Goal: Use online tool/utility: Utilize a website feature to perform a specific function

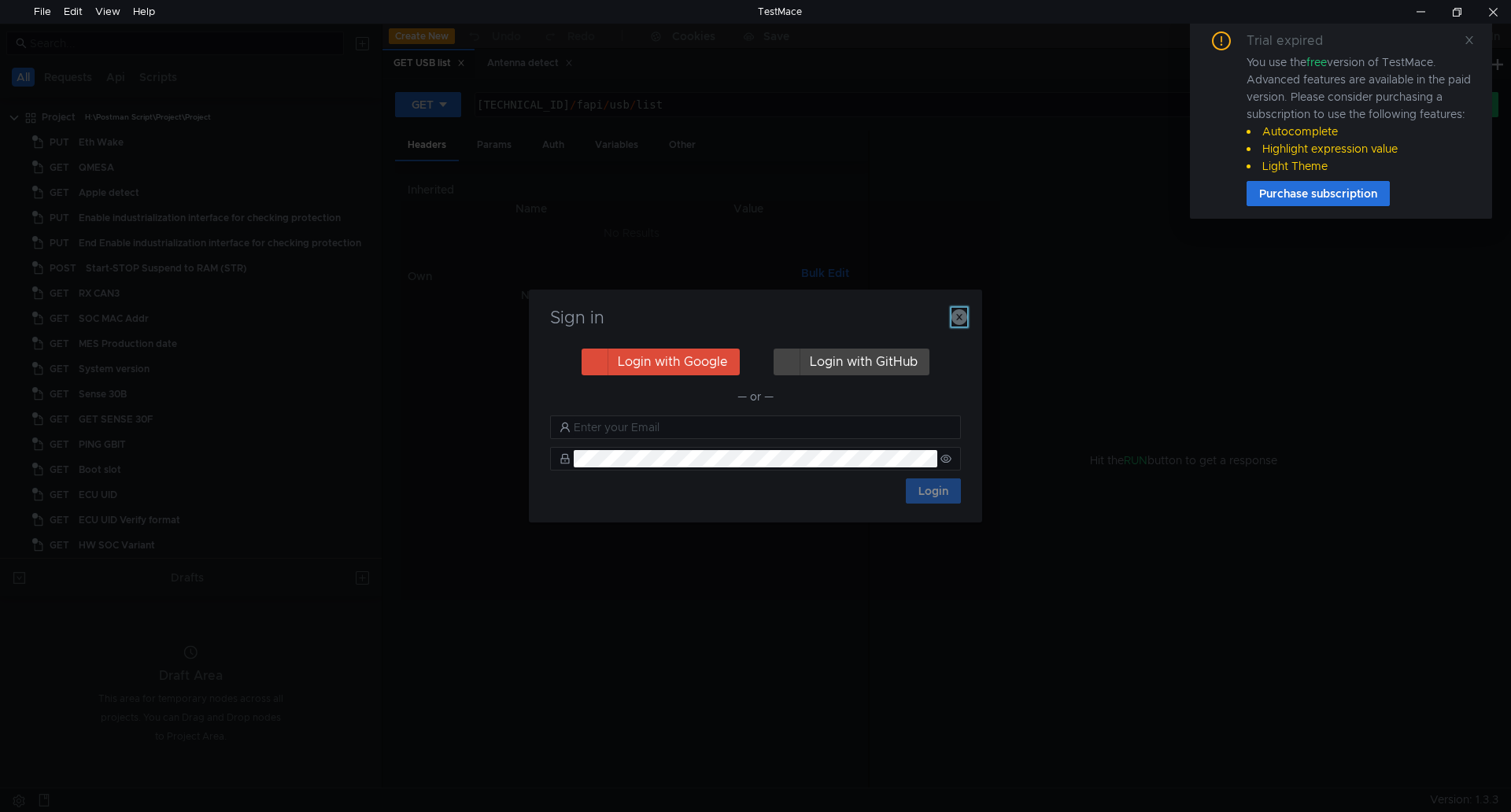
click at [955, 318] on icon "button" at bounding box center [960, 317] width 16 height 16
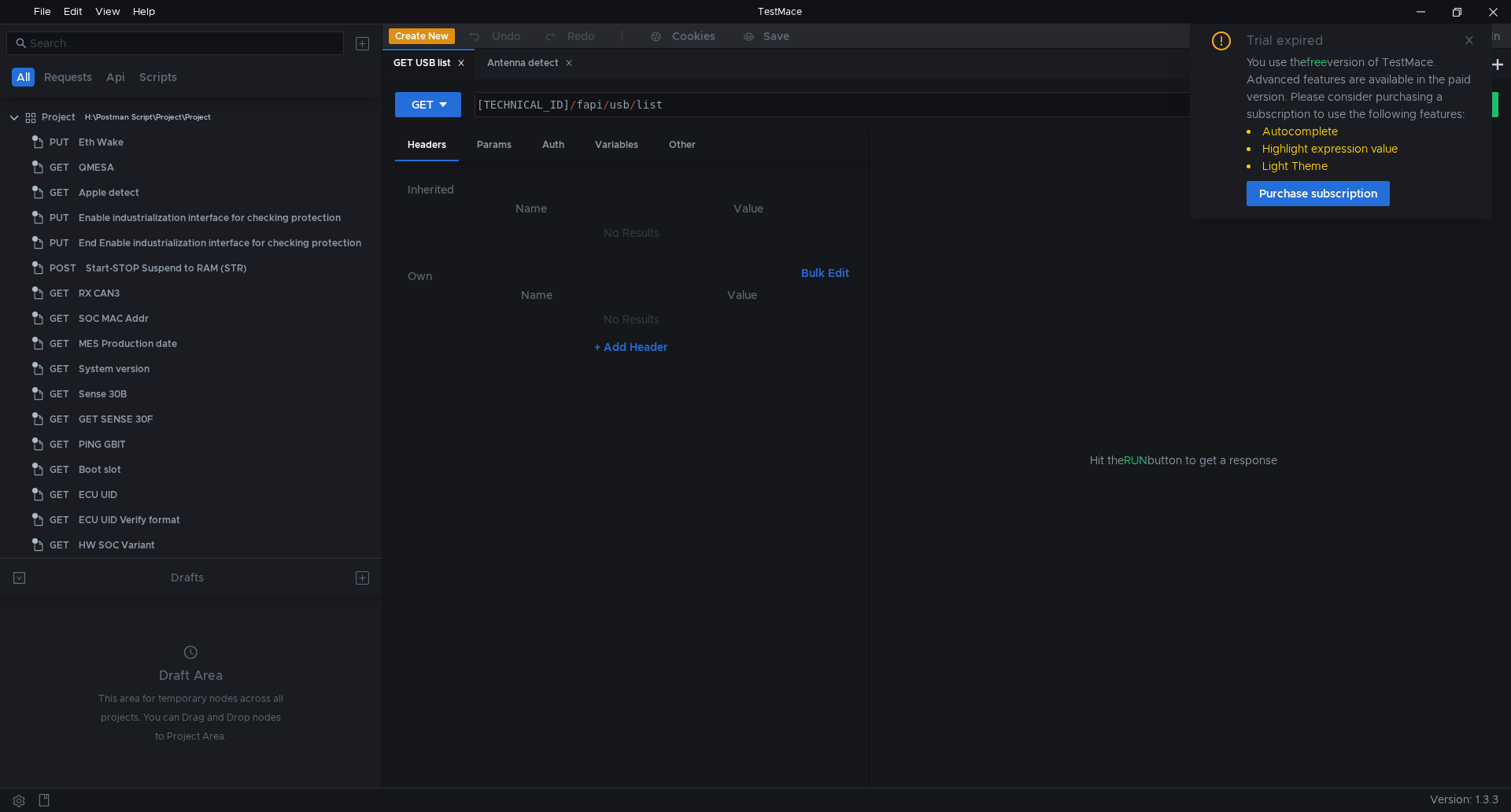
drag, startPoint x: 1467, startPoint y: 39, endPoint x: 1439, endPoint y: 72, distance: 43.3
click at [1469, 40] on icon at bounding box center [1470, 40] width 11 height 11
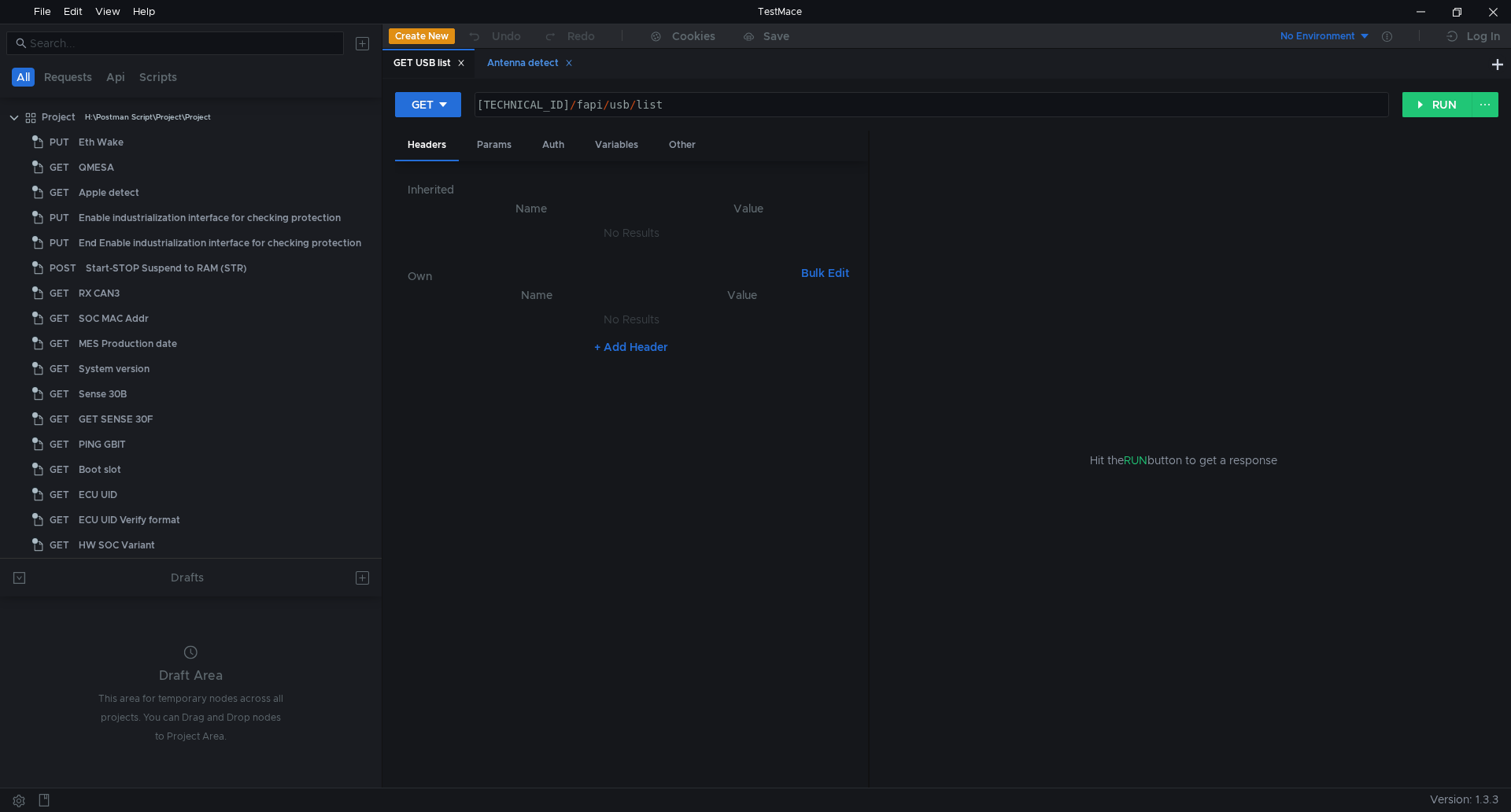
click at [571, 63] on icon at bounding box center [568, 63] width 5 height 5
click at [465, 67] on icon at bounding box center [460, 62] width 8 height 8
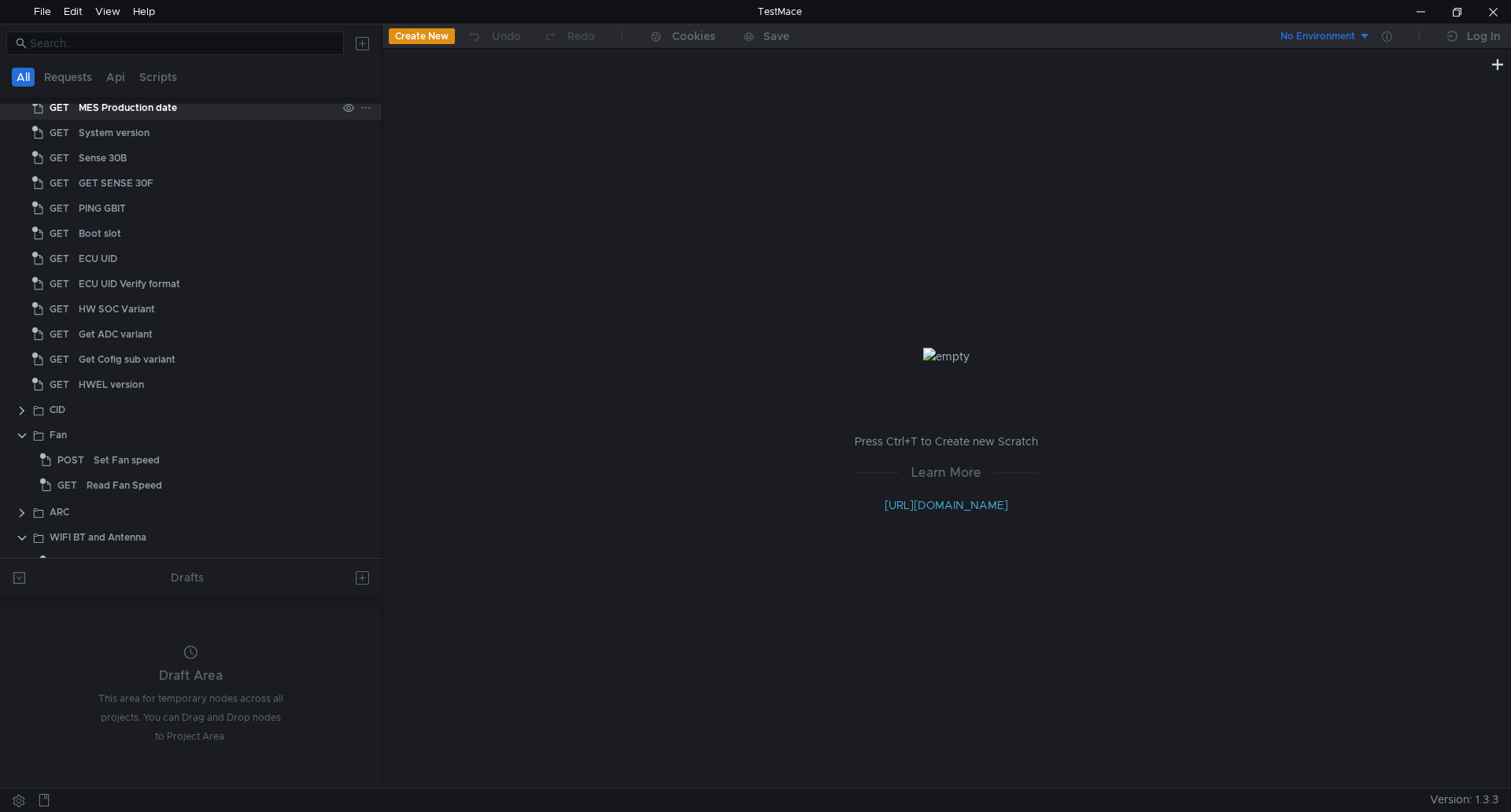
scroll to position [551, 0]
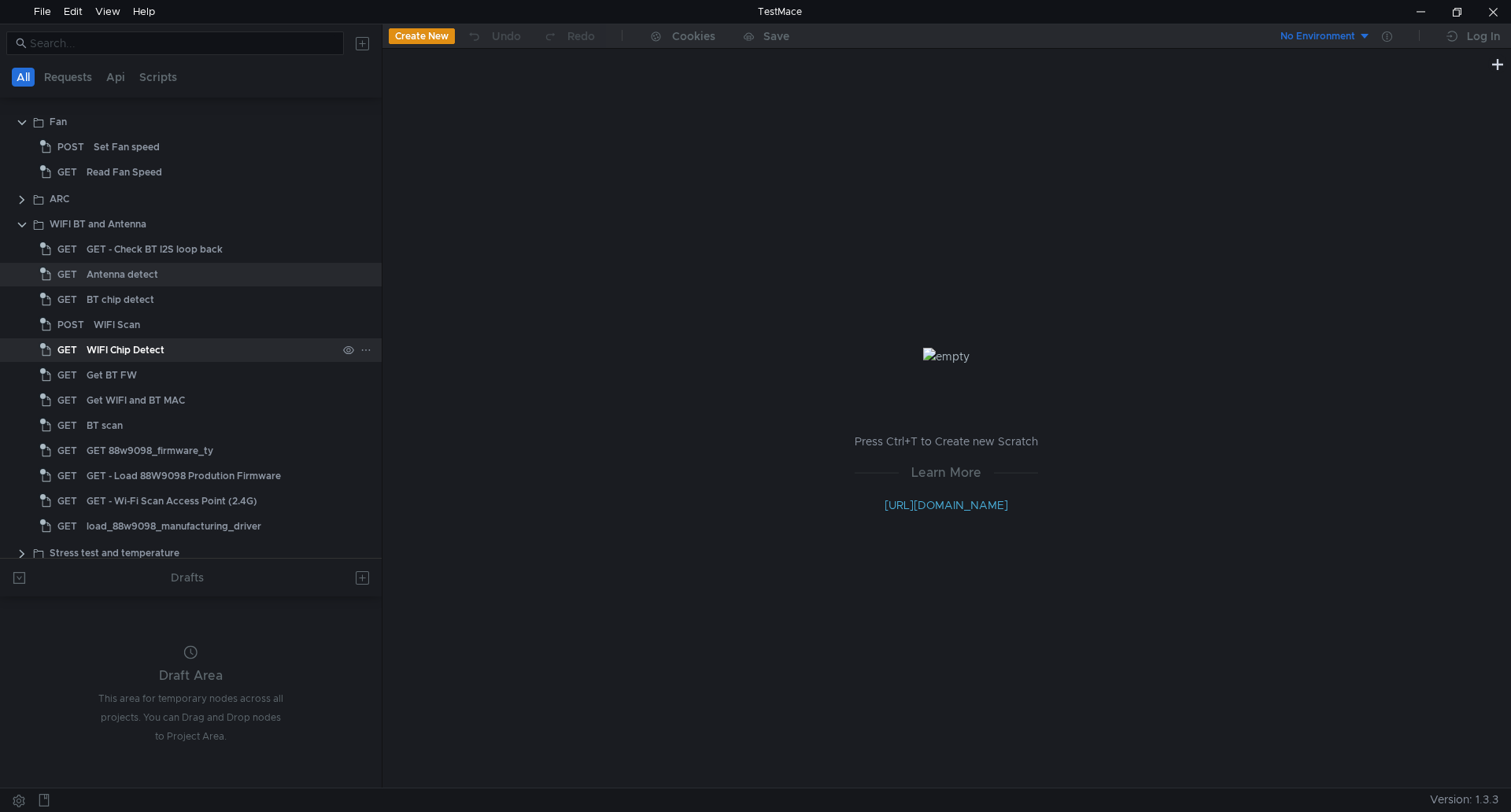
click at [146, 345] on div "WIFI Chip Detect" at bounding box center [125, 350] width 78 height 23
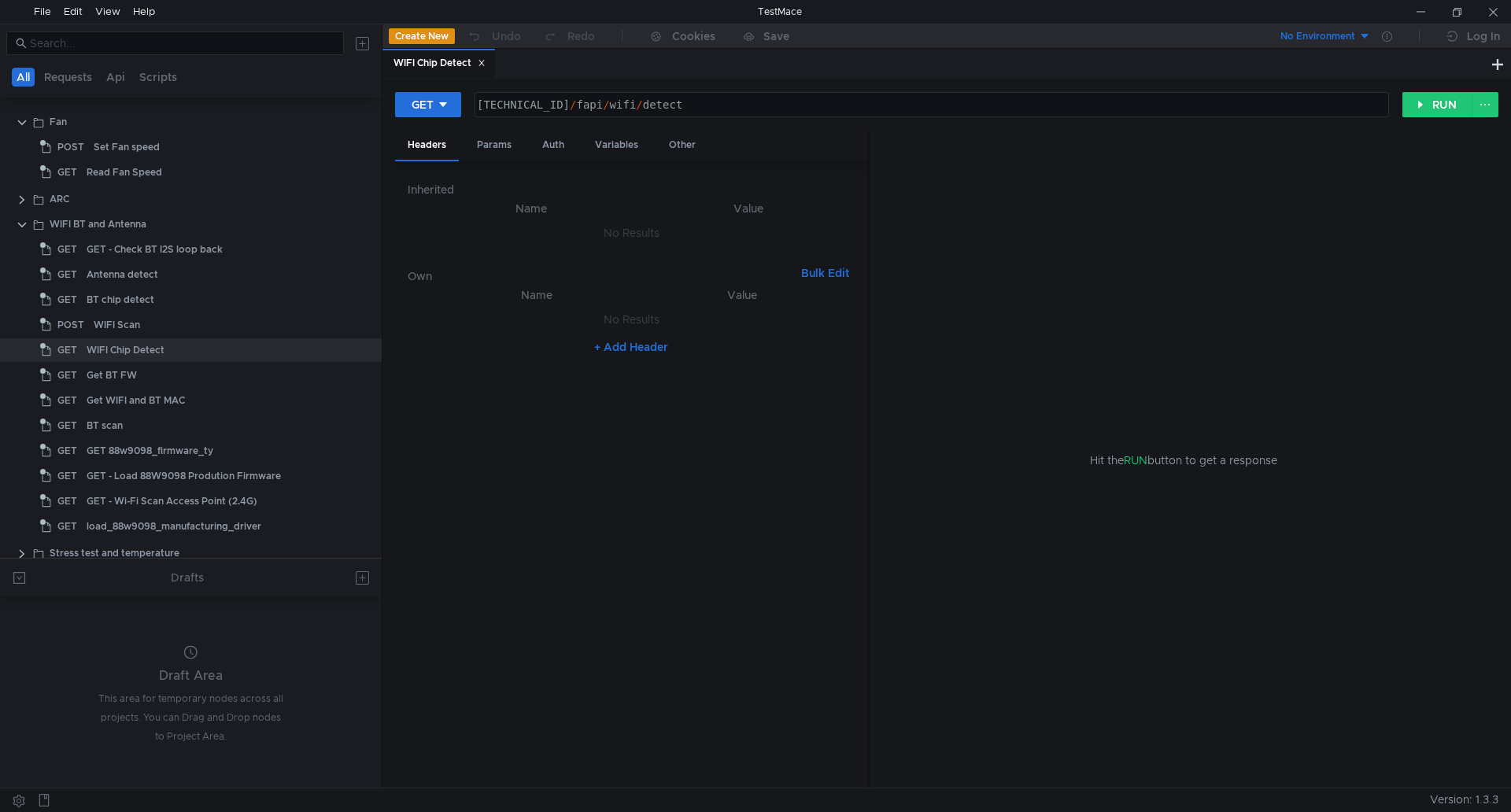
click at [1279, 613] on div "Hit the RUN button to get a response" at bounding box center [1184, 460] width 591 height 659
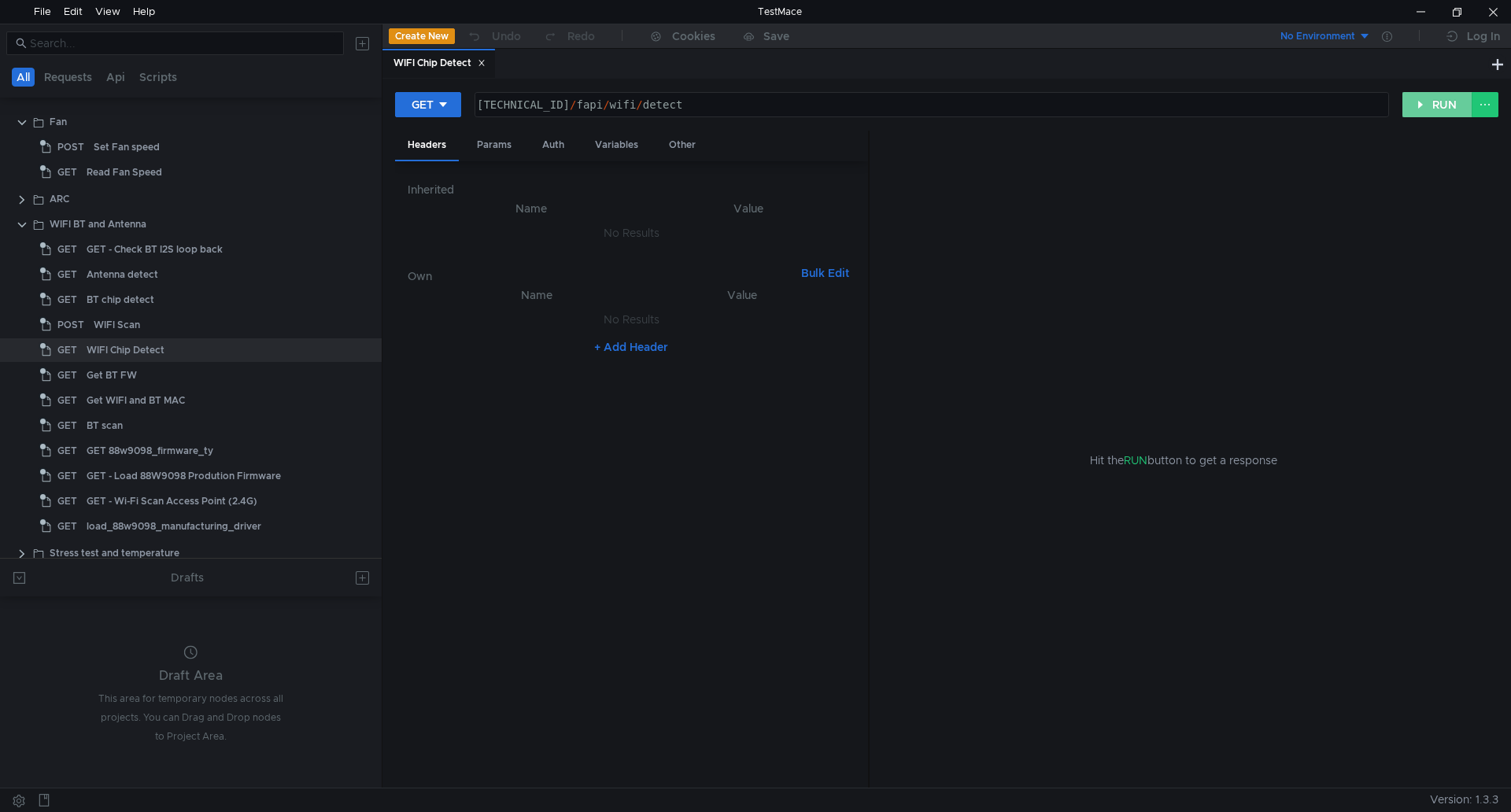
click at [1444, 102] on button "RUN" at bounding box center [1438, 105] width 70 height 25
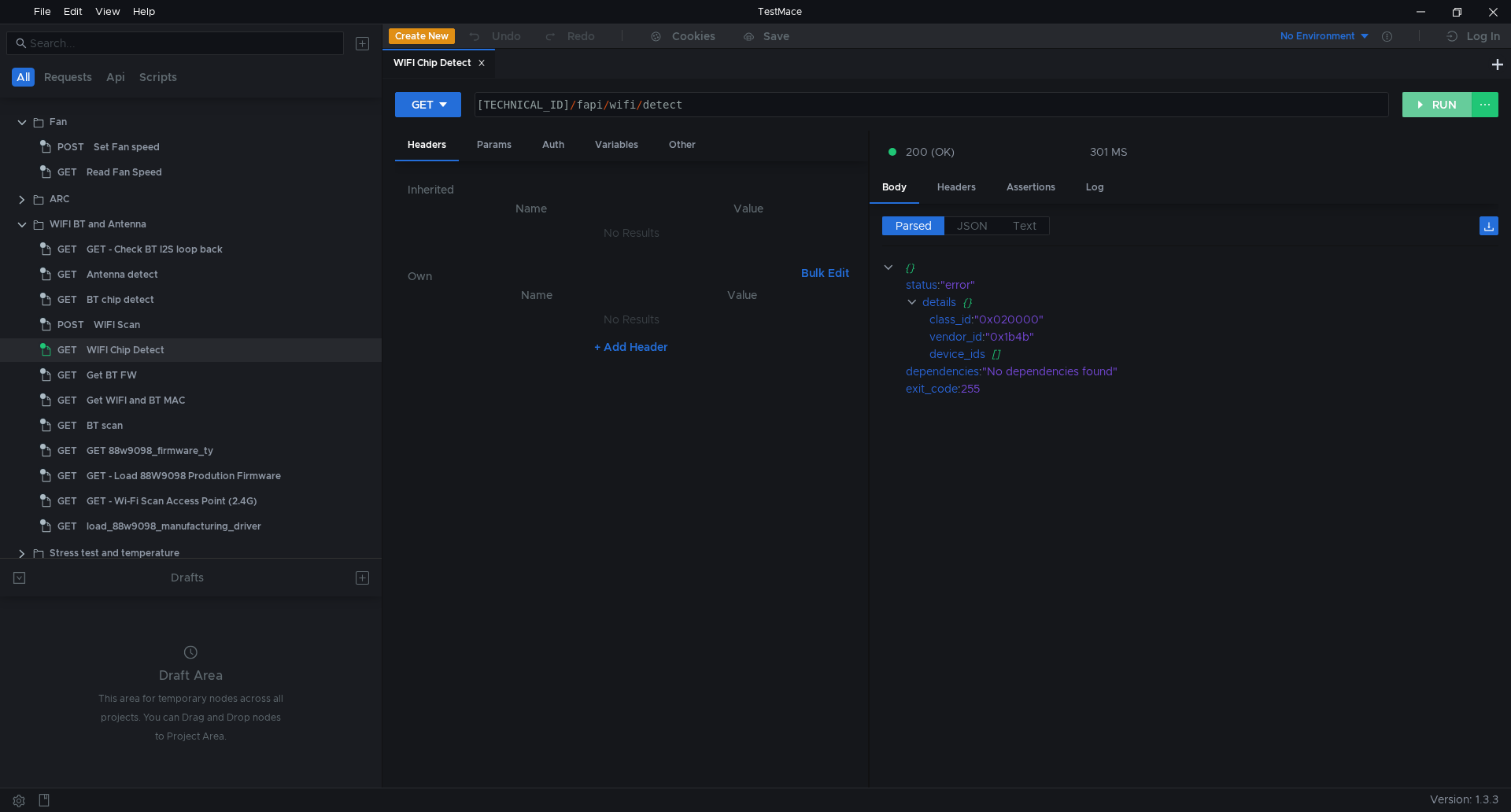
click at [1438, 105] on button "RUN" at bounding box center [1438, 105] width 70 height 25
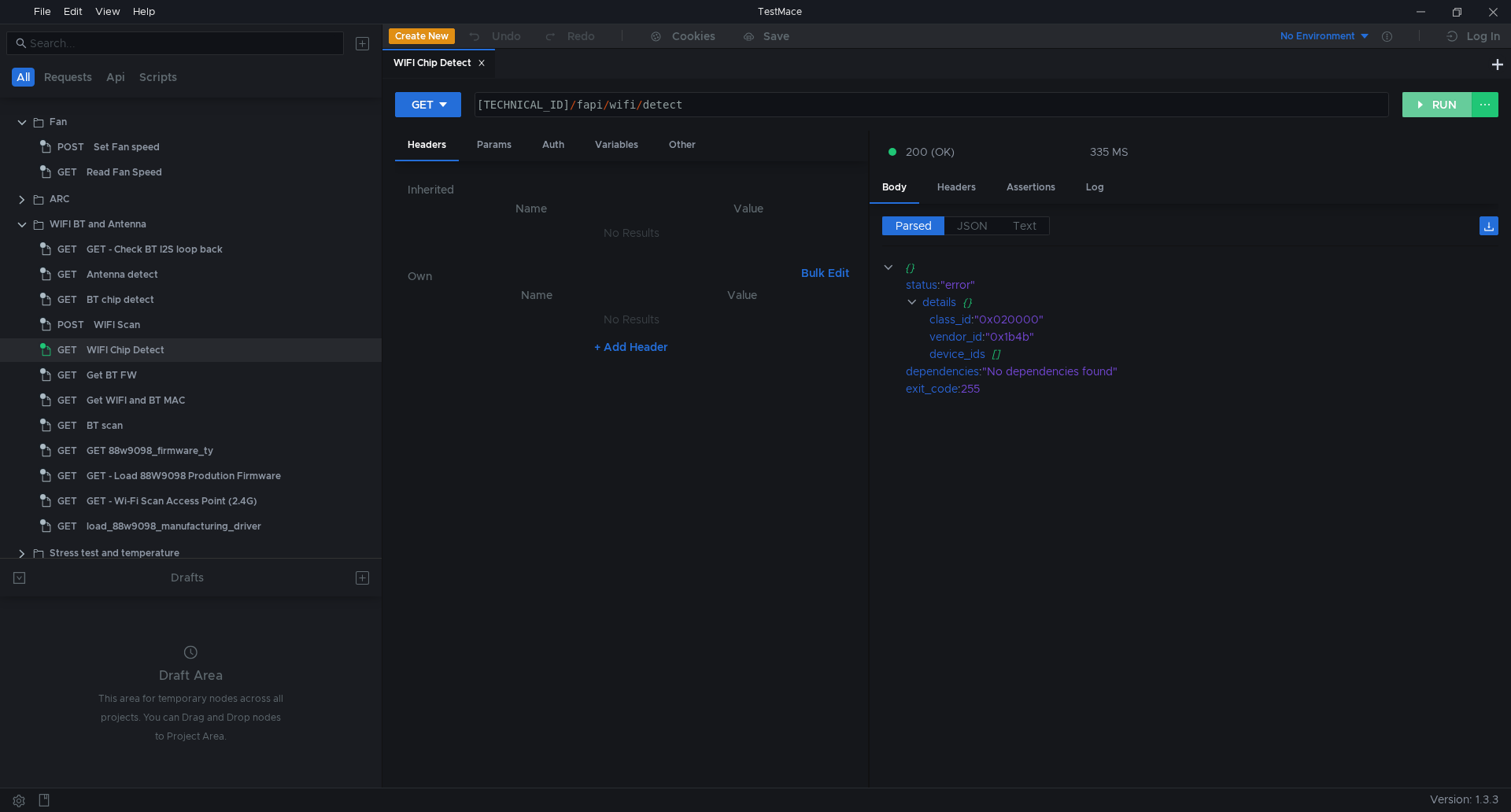
drag, startPoint x: 1419, startPoint y: 111, endPoint x: 1394, endPoint y: 202, distance: 94.4
click at [1419, 111] on button "RUN" at bounding box center [1438, 105] width 70 height 25
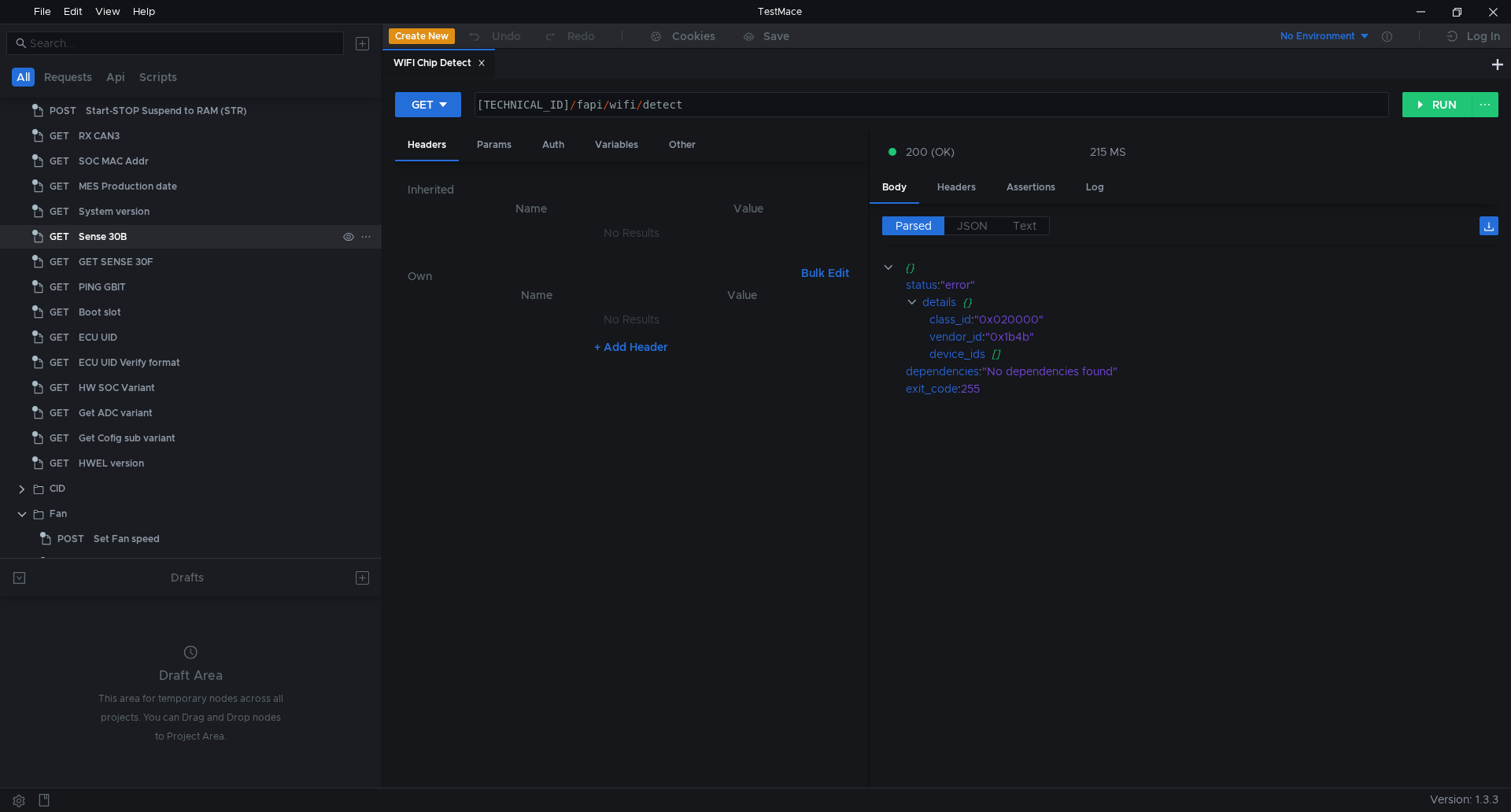
scroll to position [0, 0]
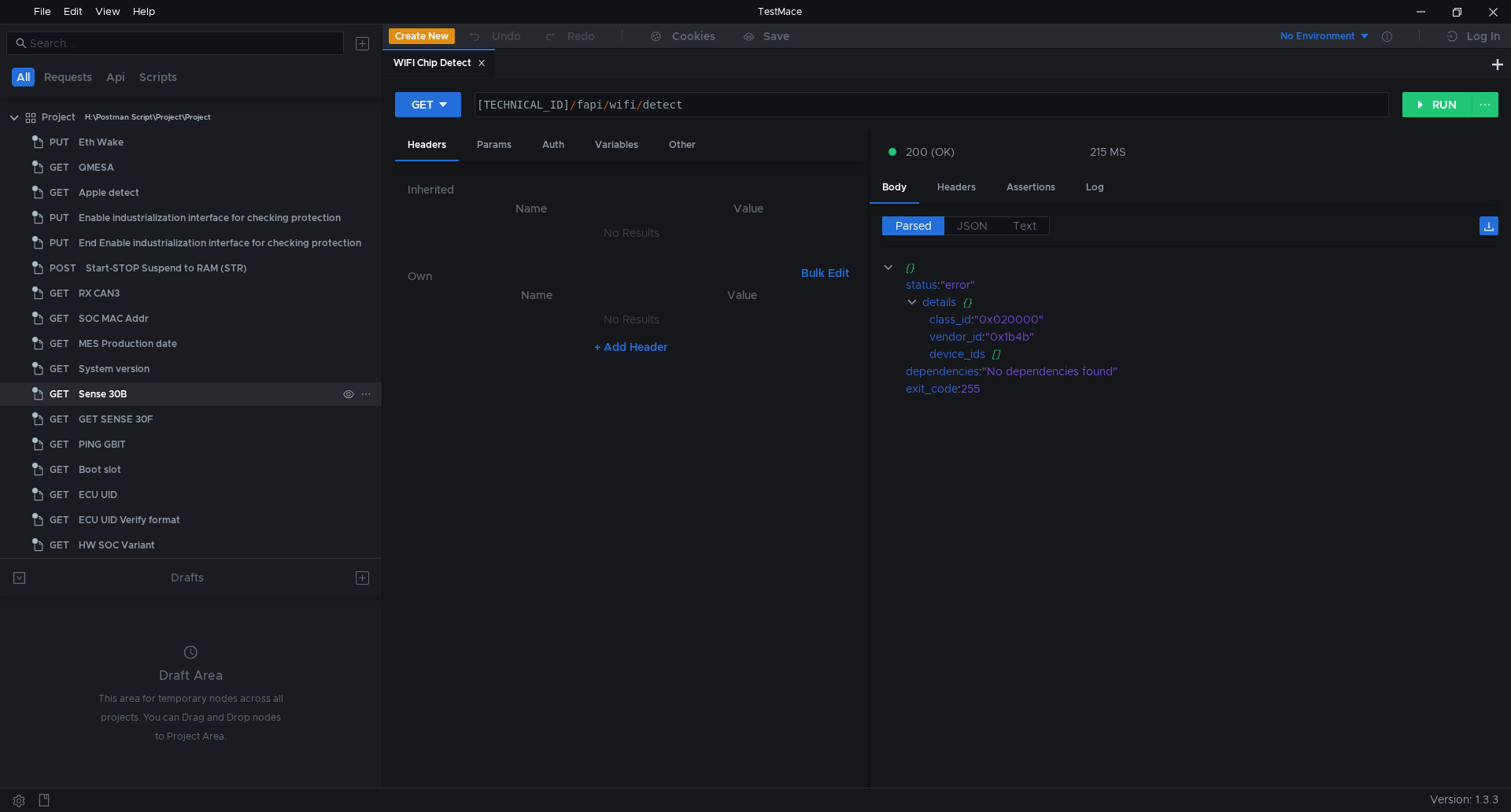
click at [134, 392] on div "Sense 30B" at bounding box center [207, 394] width 258 height 23
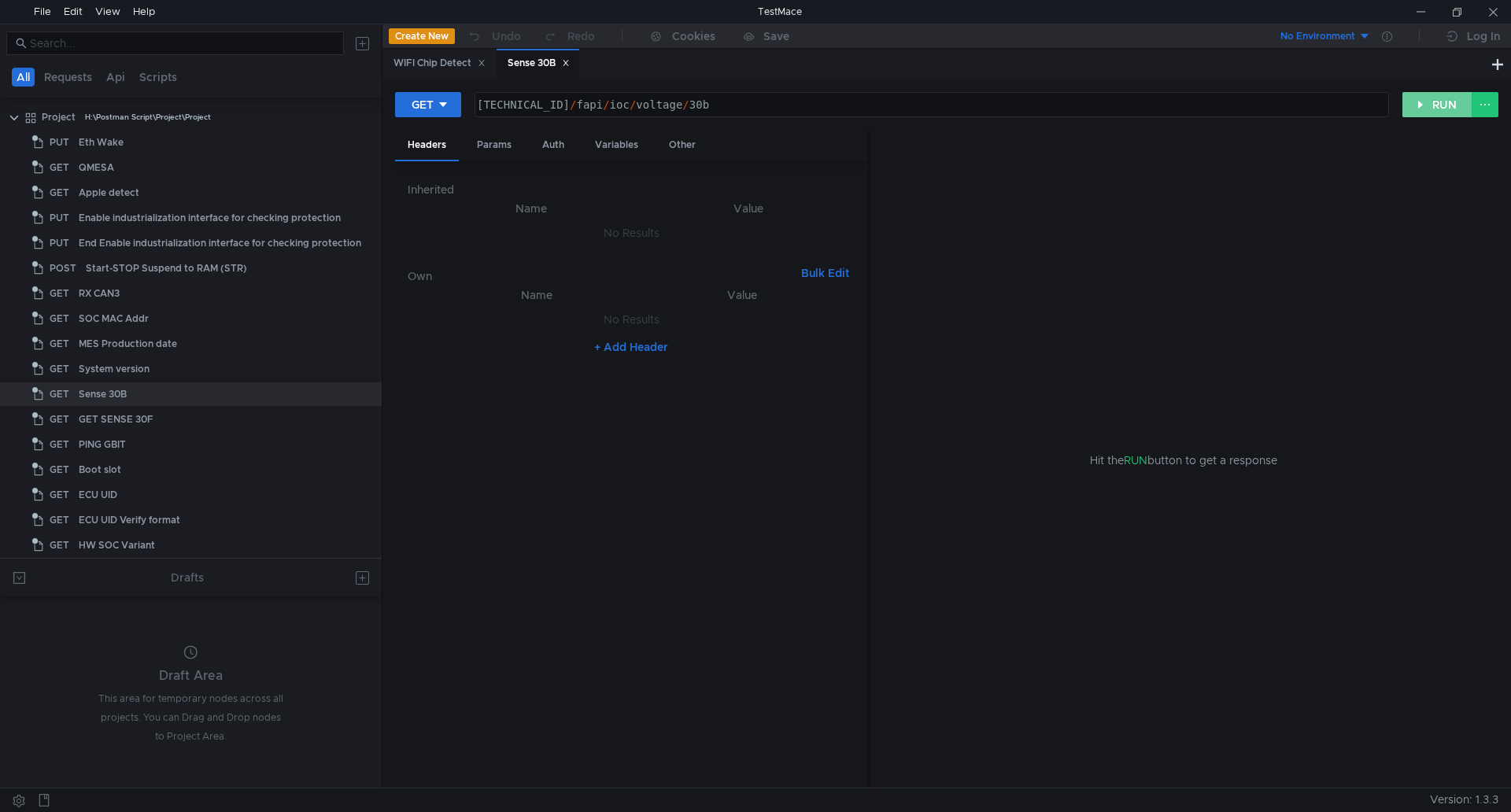
click at [1441, 106] on button "RUN" at bounding box center [1438, 105] width 70 height 25
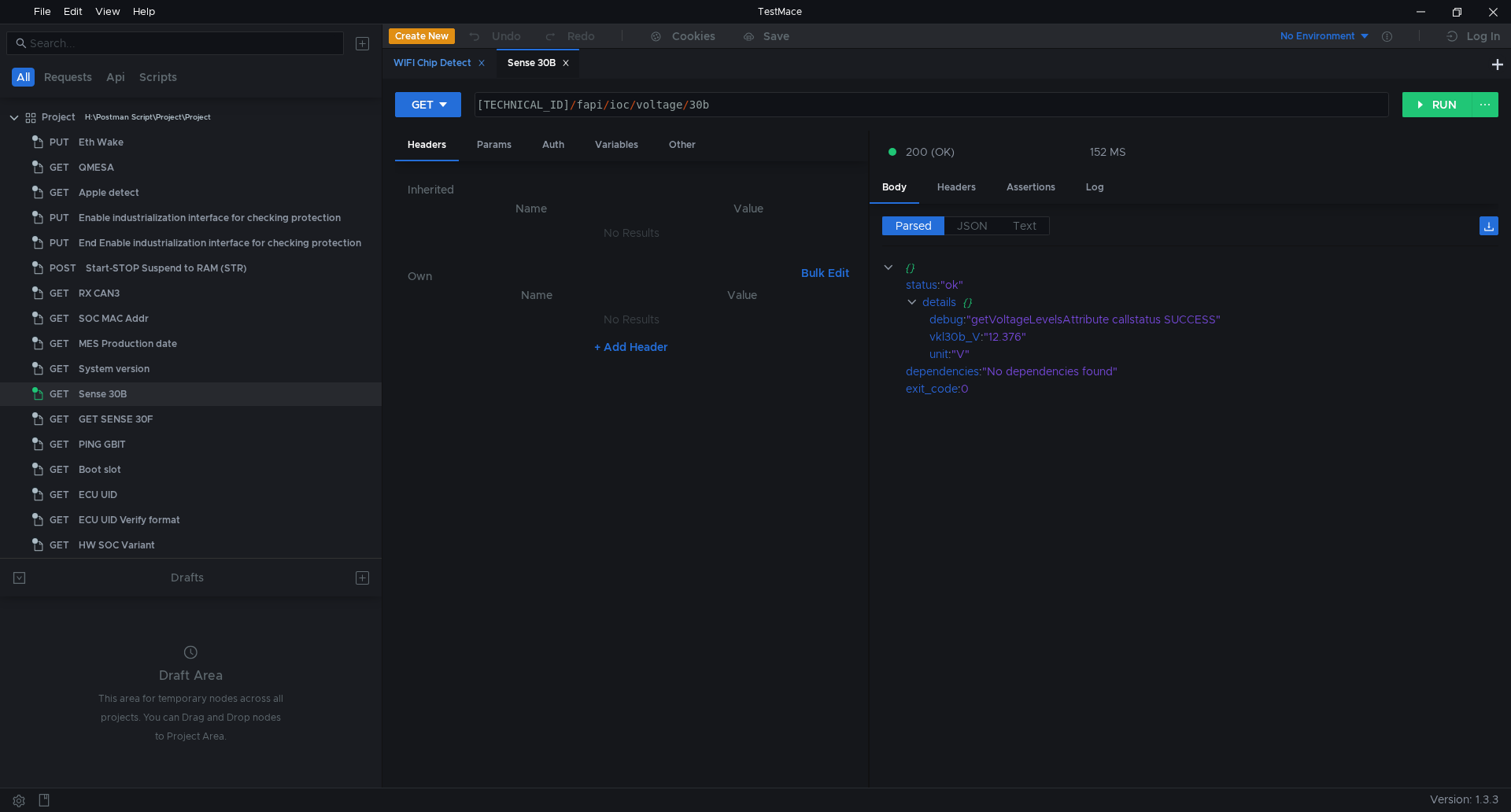
click at [457, 62] on div "WIFI Chip Detect" at bounding box center [440, 63] width 92 height 16
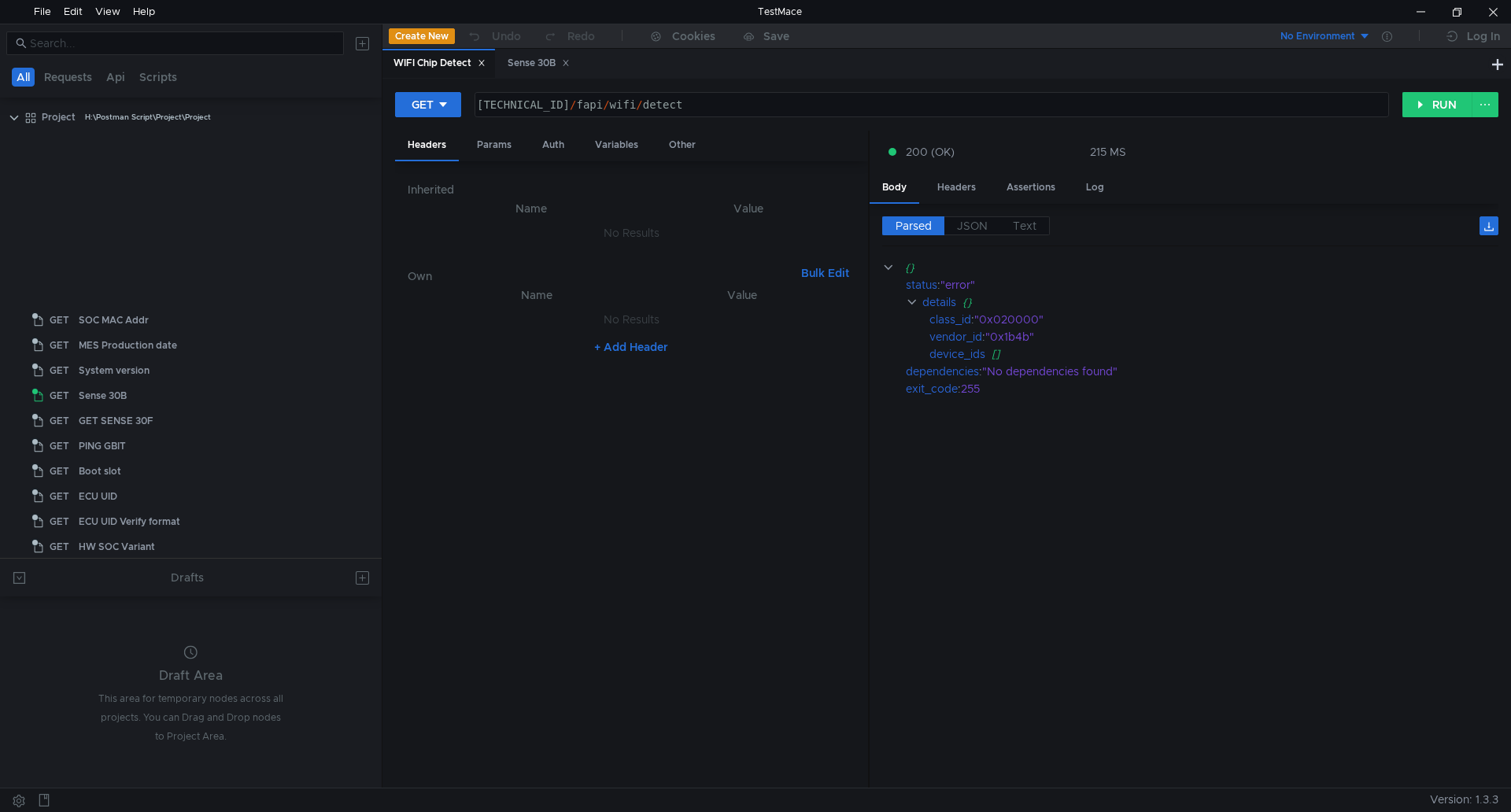
scroll to position [560, 0]
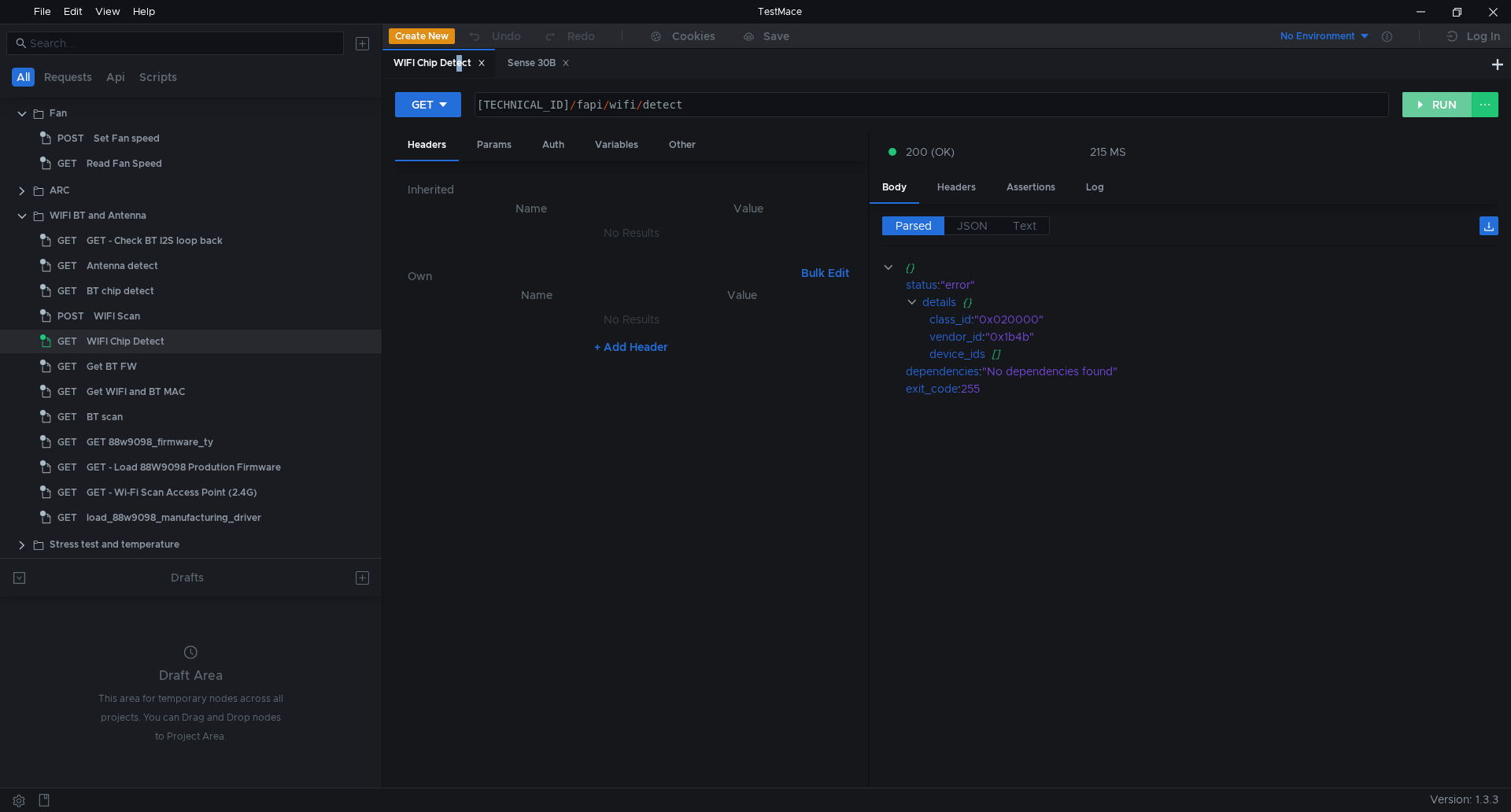
click at [1447, 112] on button "RUN" at bounding box center [1438, 105] width 70 height 25
click at [147, 394] on div "Get WIFI and BT MAC" at bounding box center [136, 391] width 98 height 23
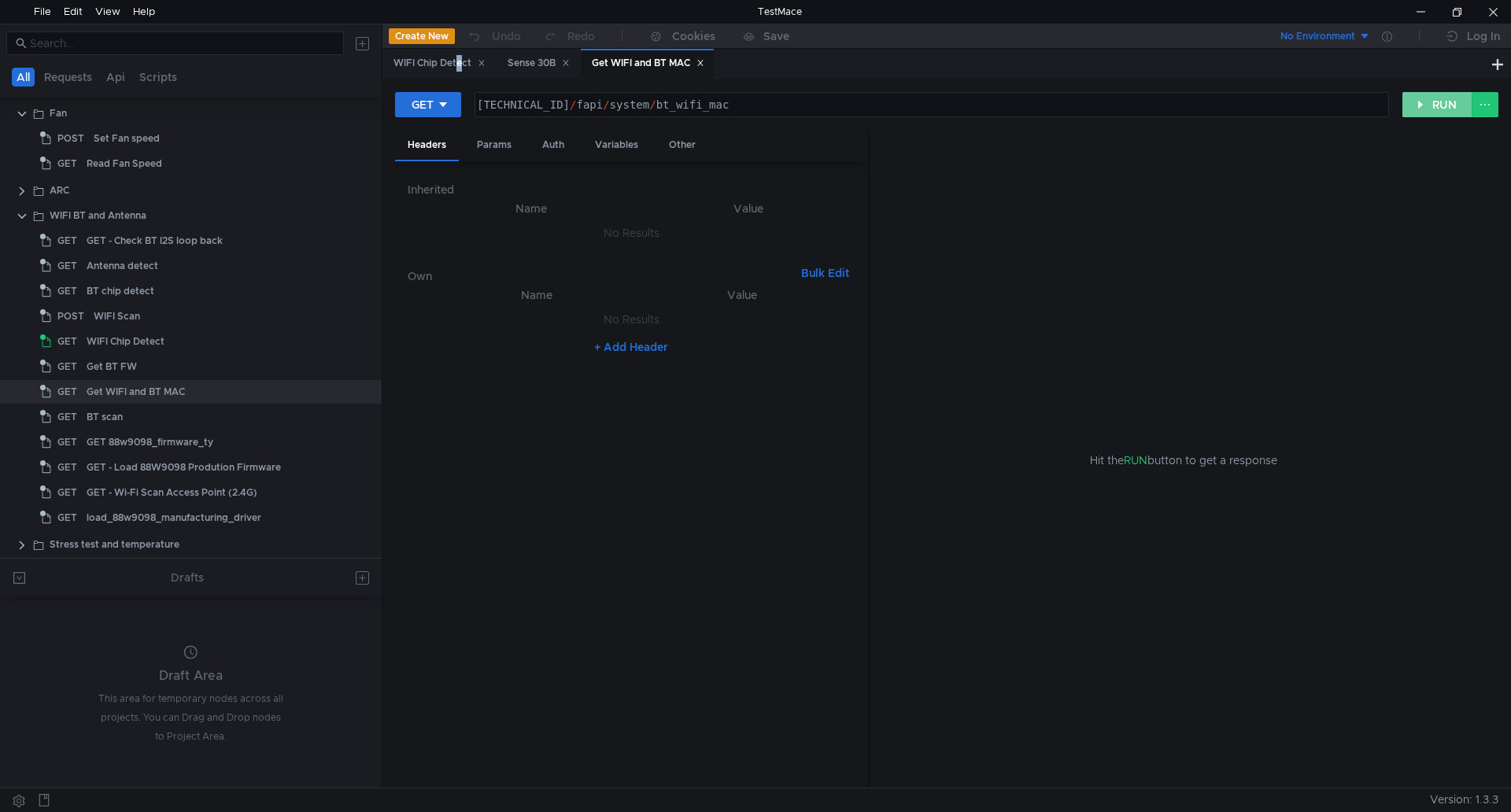
click at [1439, 111] on button "RUN" at bounding box center [1438, 105] width 70 height 25
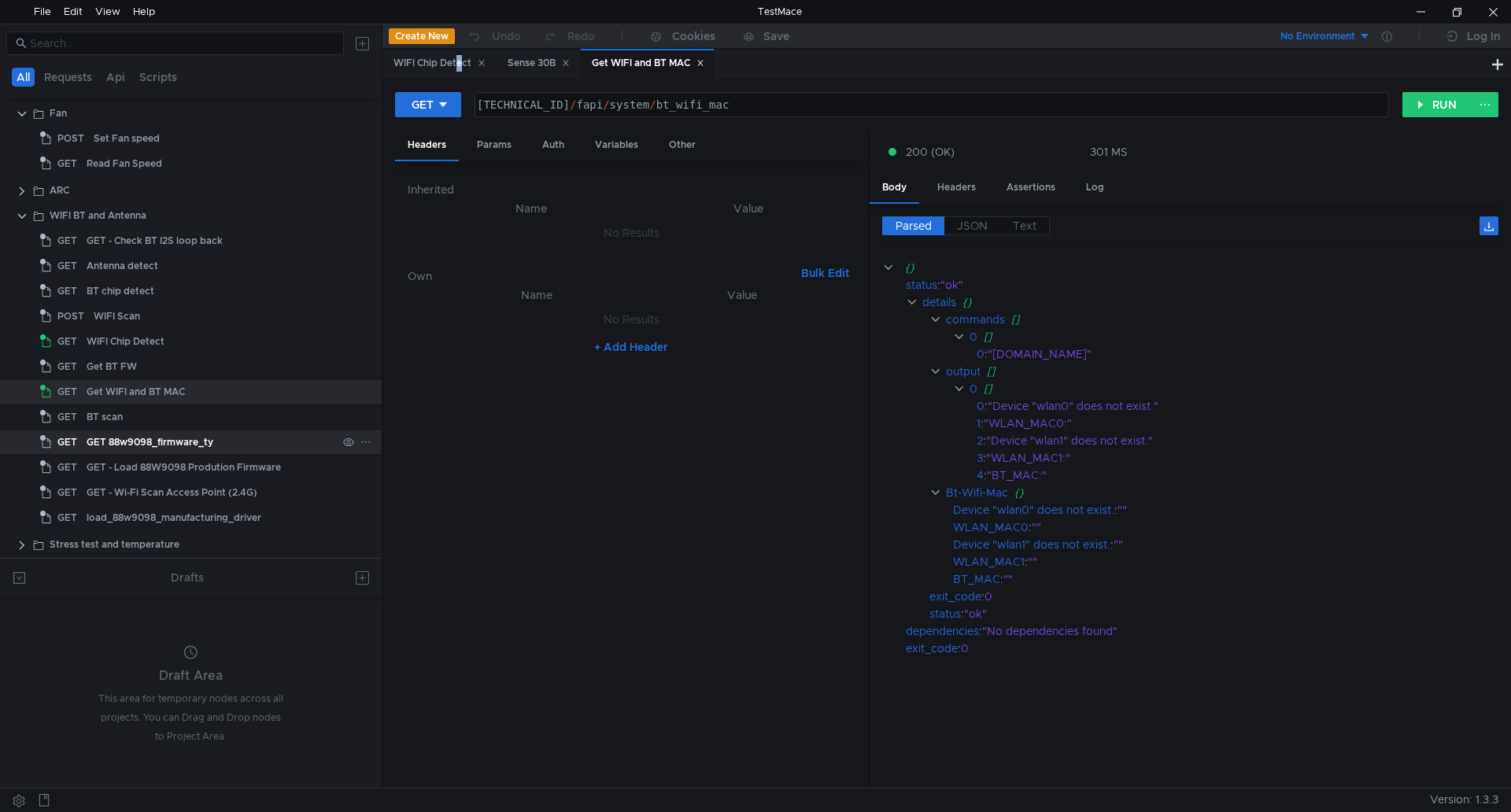
click at [196, 447] on div "GET 88w9098_firmware_ty" at bounding box center [149, 441] width 127 height 23
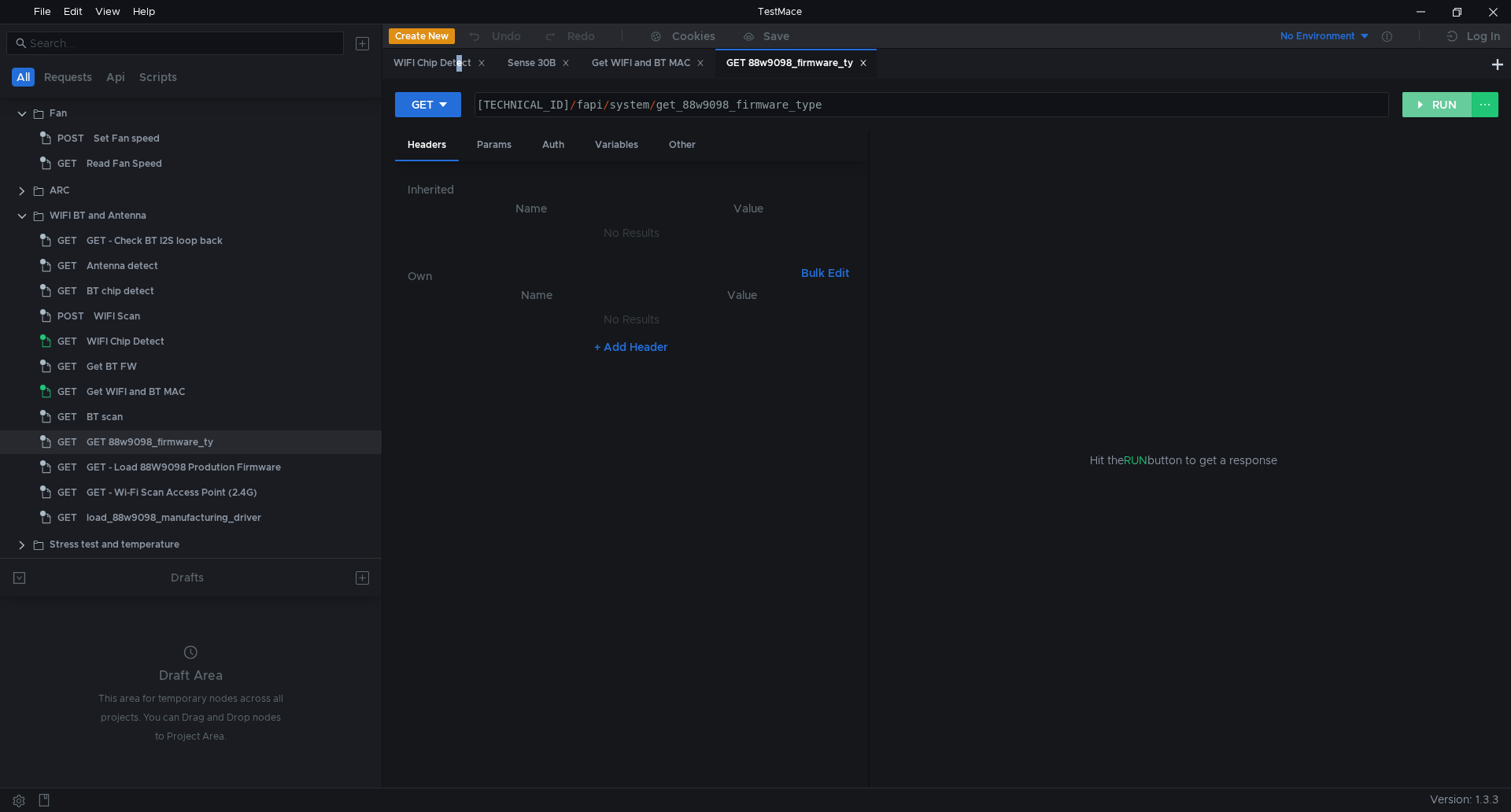
click at [1438, 102] on button "RUN" at bounding box center [1438, 105] width 70 height 25
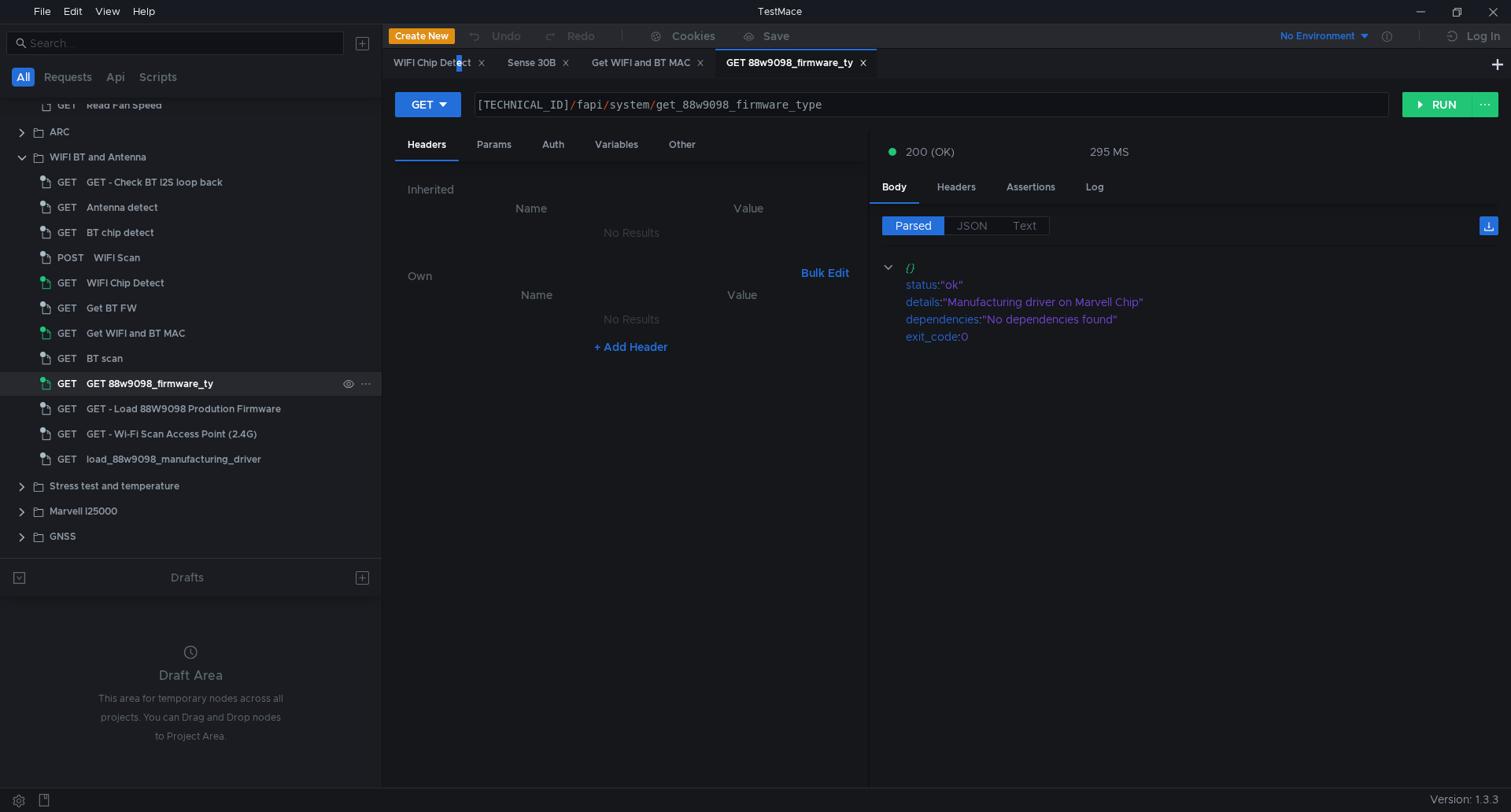
scroll to position [638, 0]
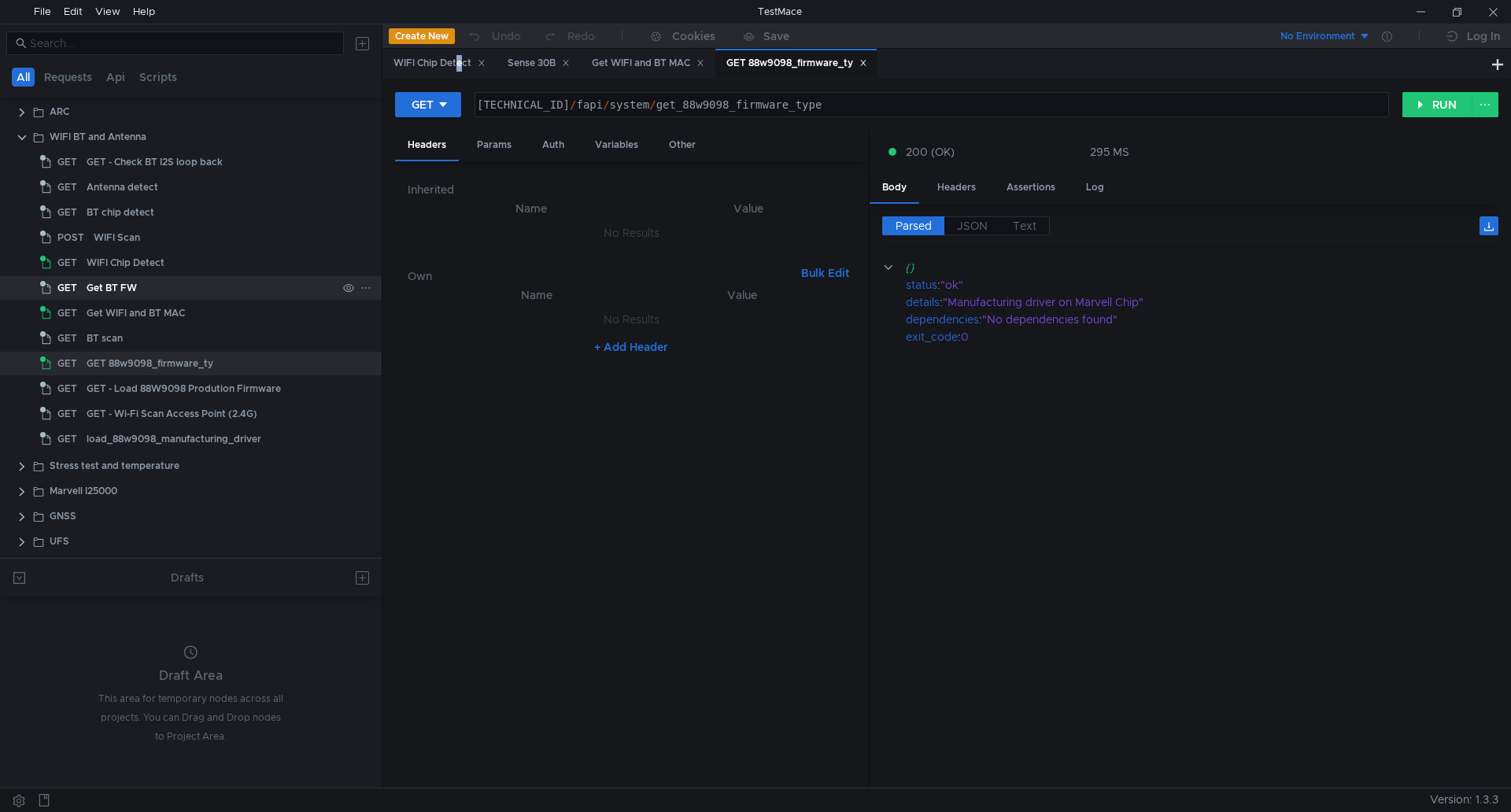
click at [162, 288] on div "Get BT FW" at bounding box center [212, 288] width 251 height 23
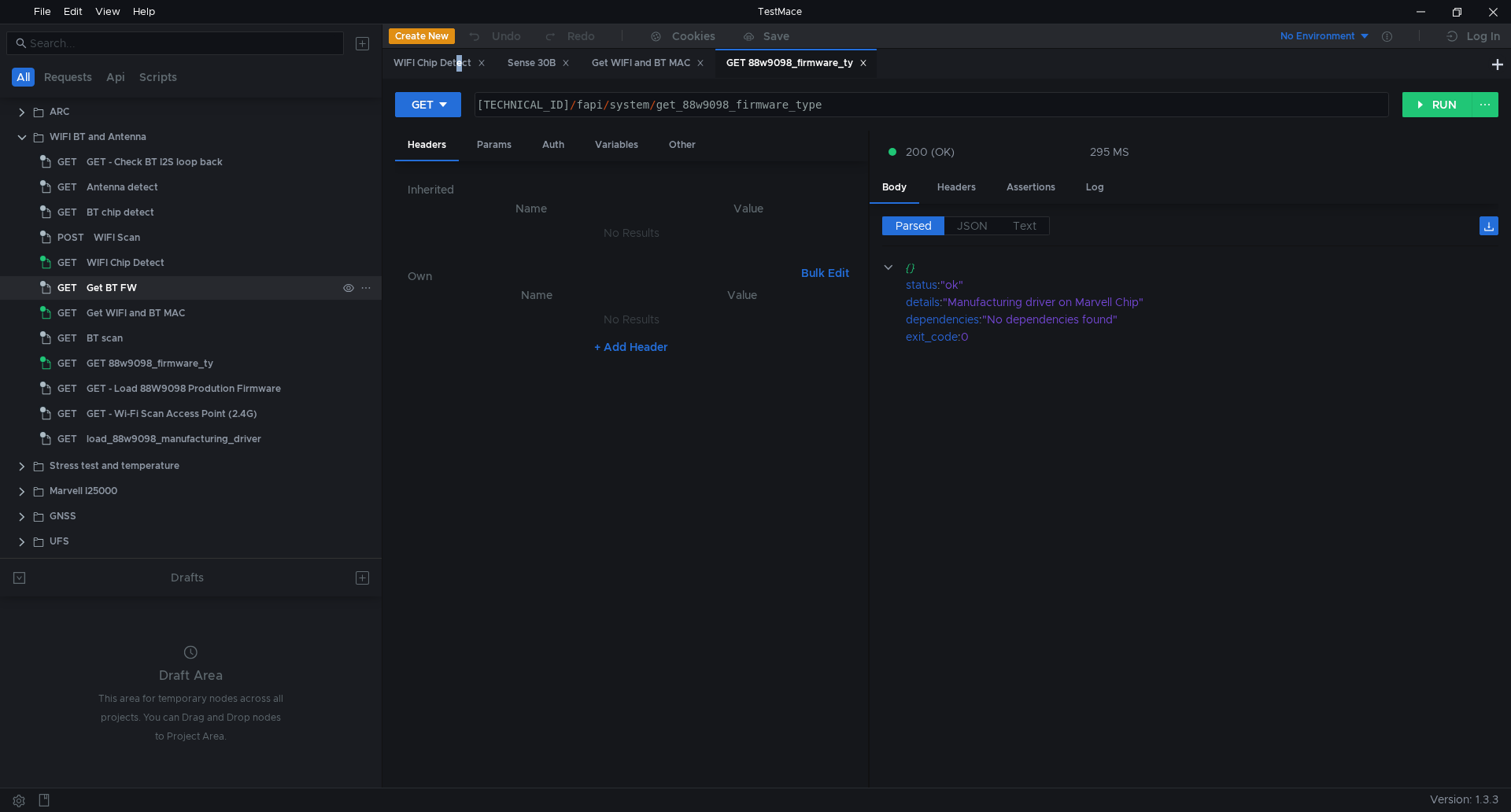
click at [162, 288] on div "Get BT FW" at bounding box center [212, 288] width 251 height 23
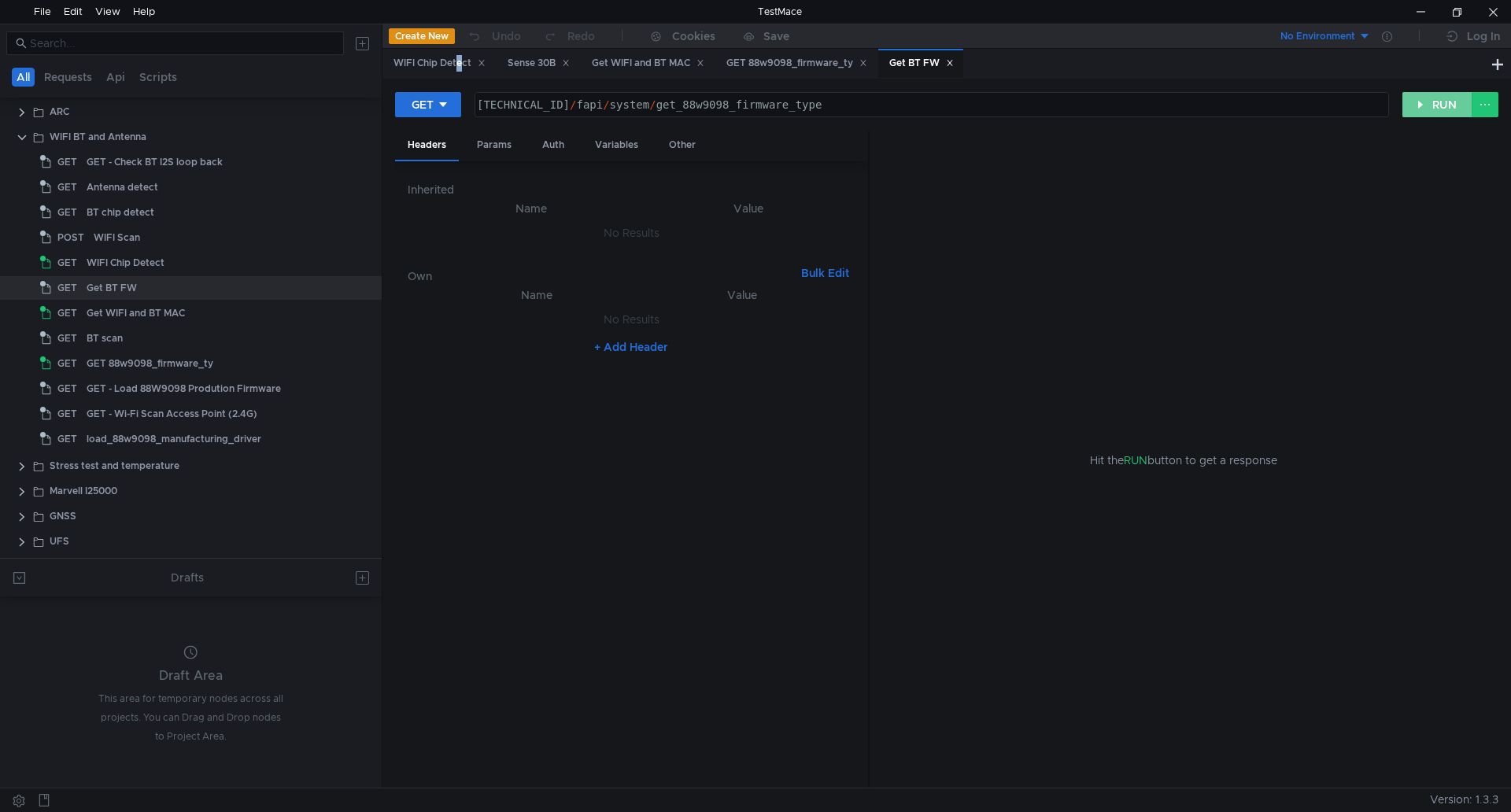
click at [1437, 110] on button "RUN" at bounding box center [1438, 105] width 70 height 25
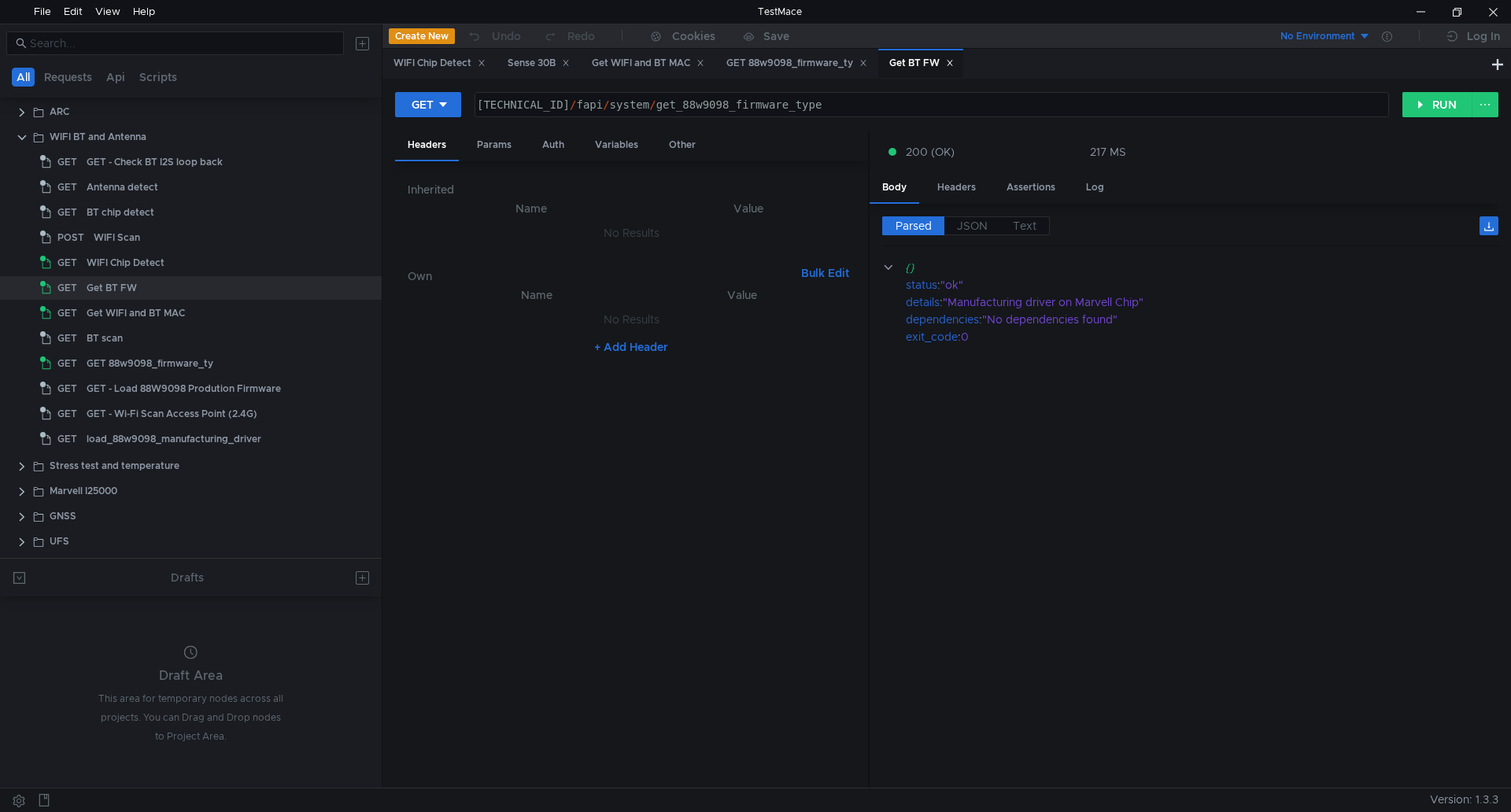
click at [954, 62] on icon at bounding box center [949, 62] width 8 height 8
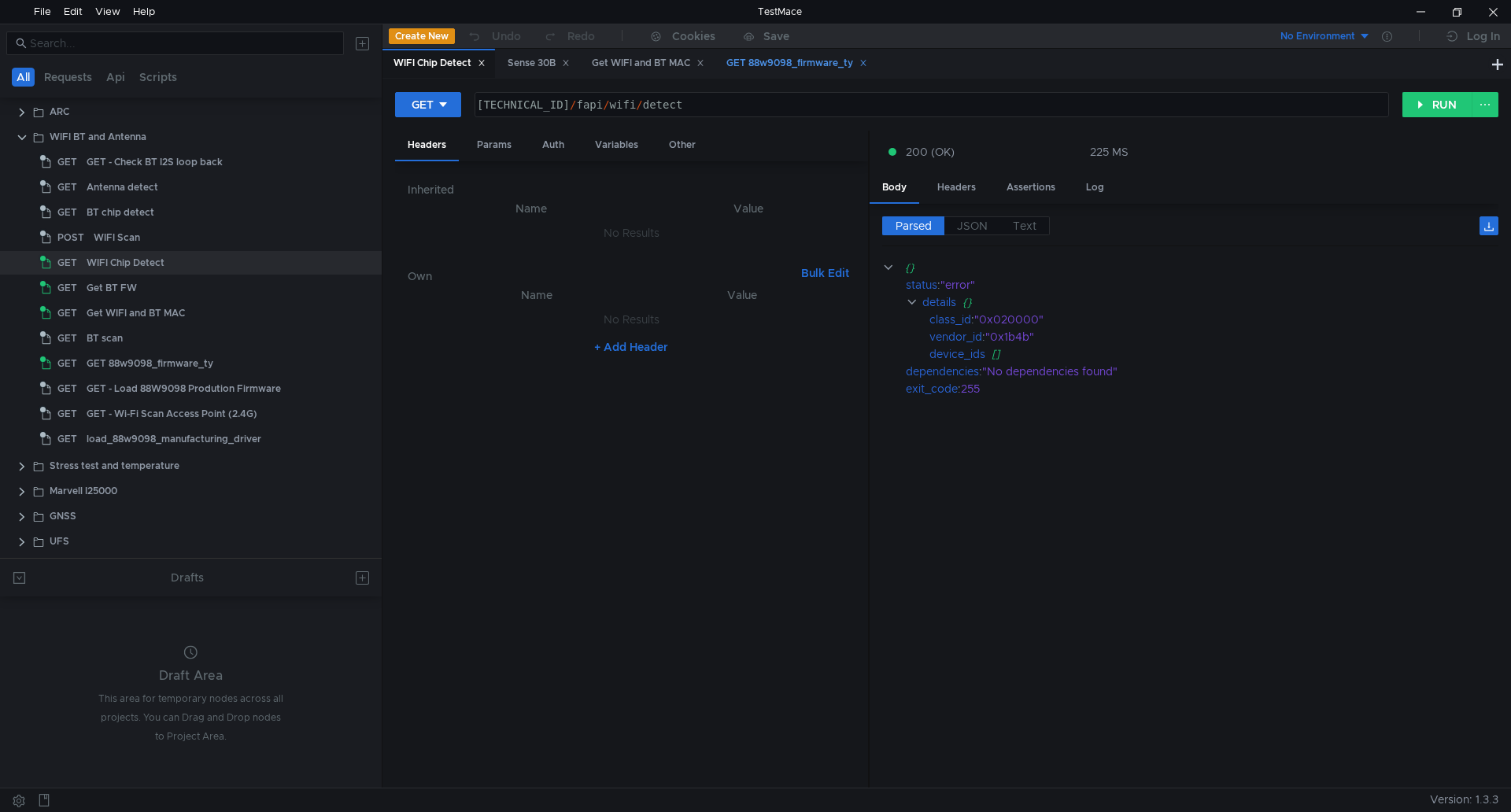
click at [814, 57] on div "GET 88w9098_firmware_ty" at bounding box center [797, 63] width 141 height 16
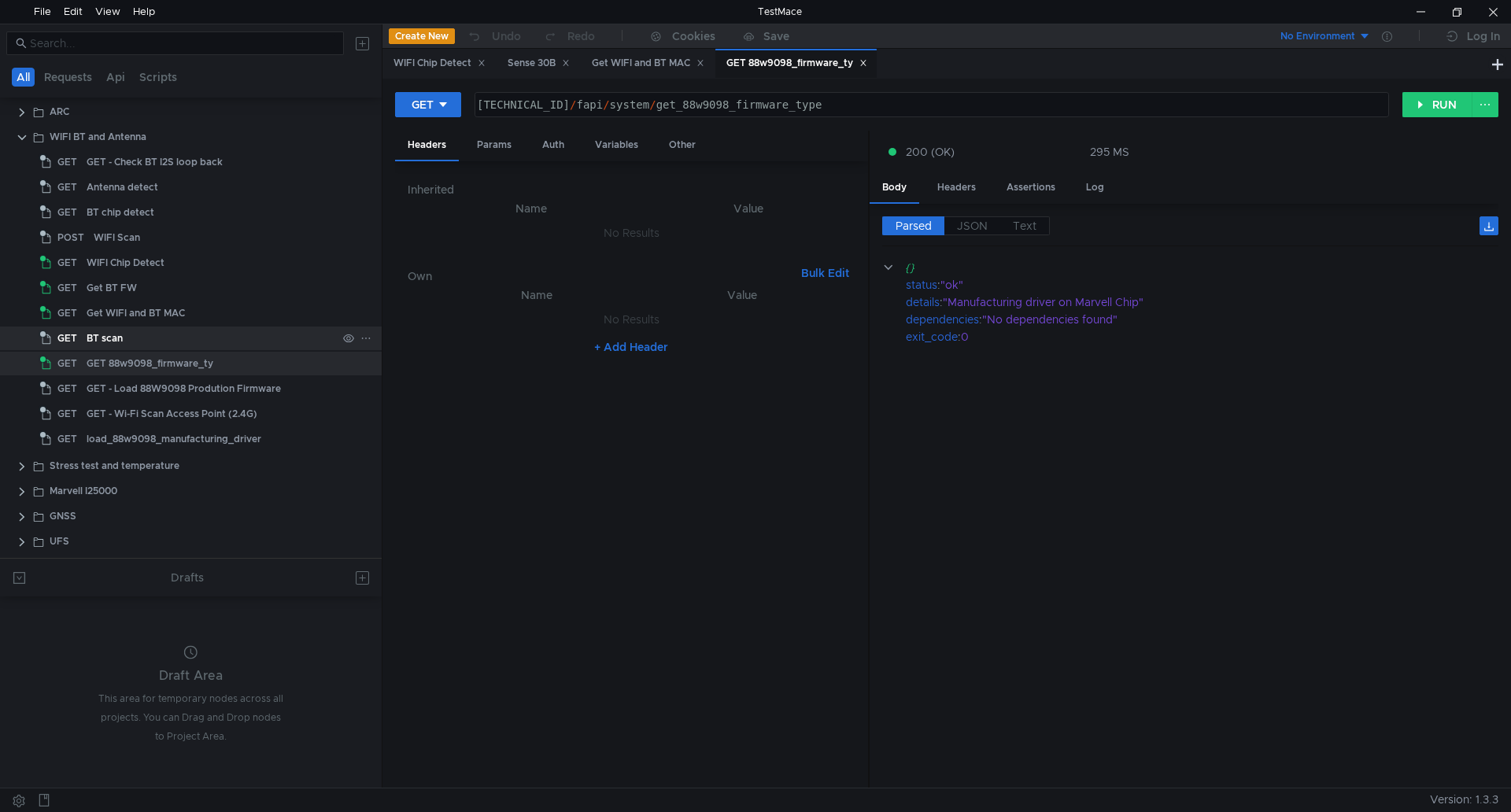
click at [113, 341] on div "BT scan" at bounding box center [105, 338] width 36 height 23
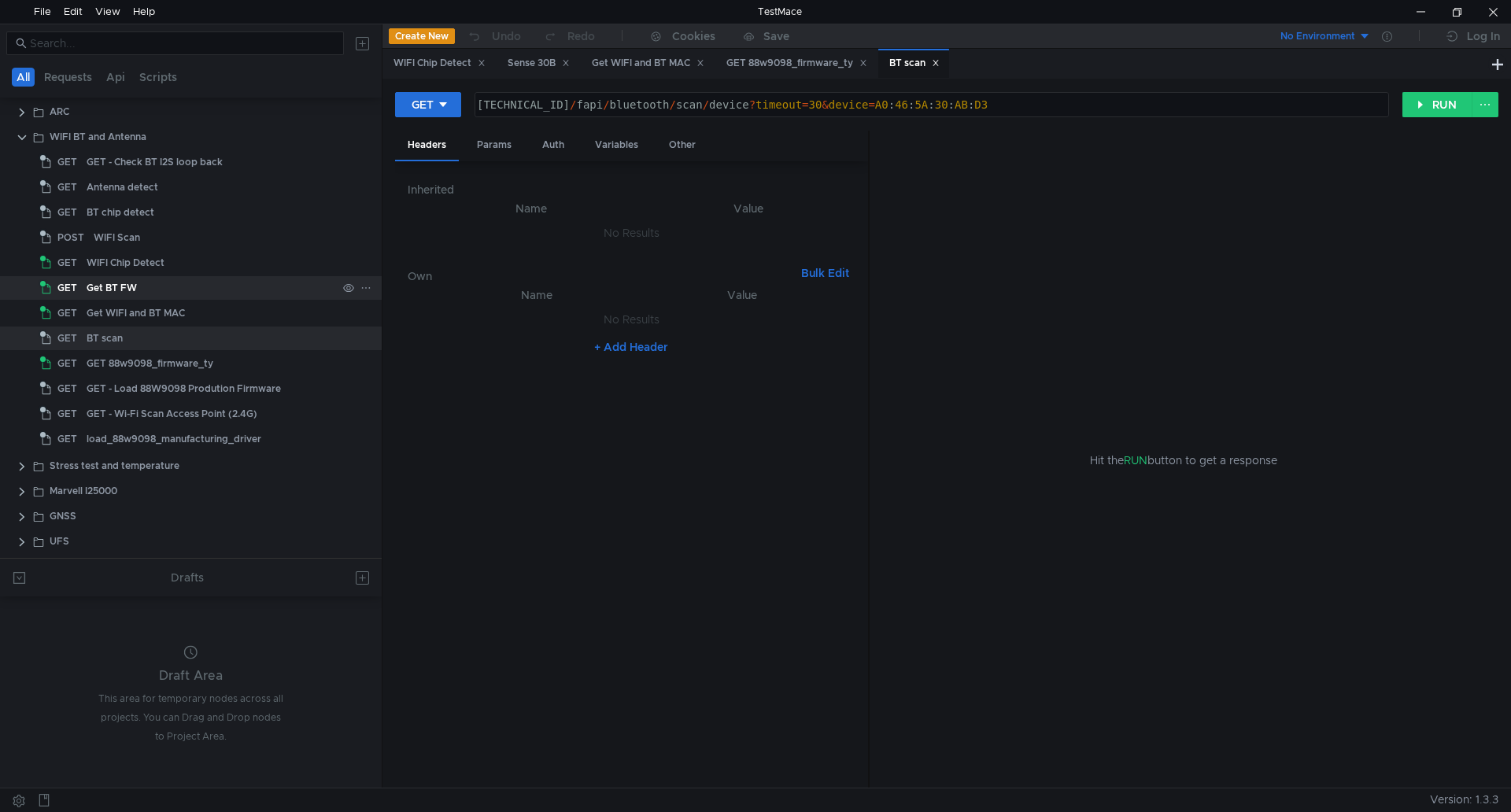
click at [117, 291] on div "Get BT FW" at bounding box center [111, 288] width 50 height 23
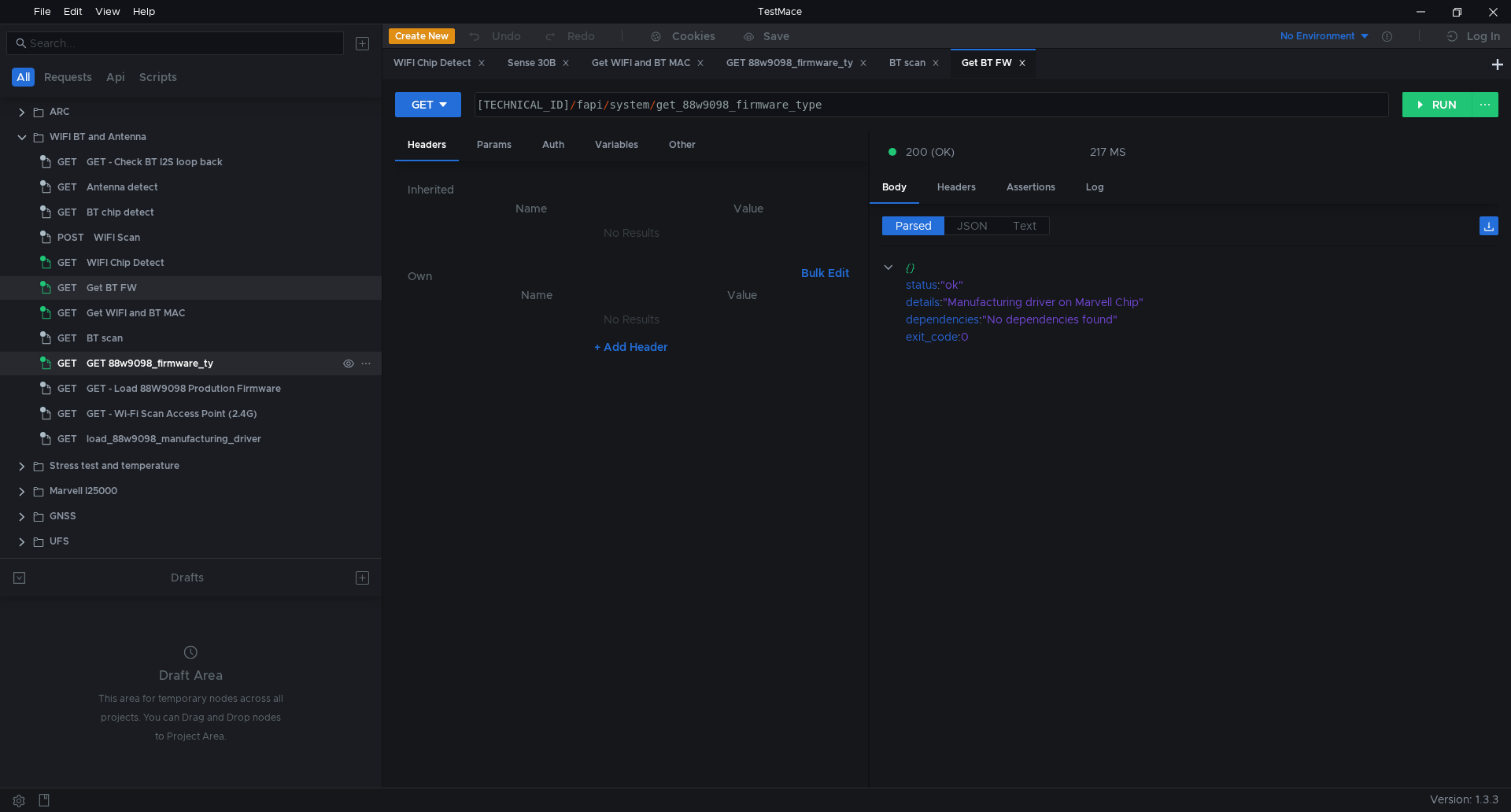
click at [124, 358] on div "GET 88w9098_firmware_ty" at bounding box center [149, 363] width 127 height 23
click at [122, 288] on div "Get BT FW" at bounding box center [111, 288] width 50 height 23
click at [1026, 61] on icon at bounding box center [1022, 62] width 8 height 8
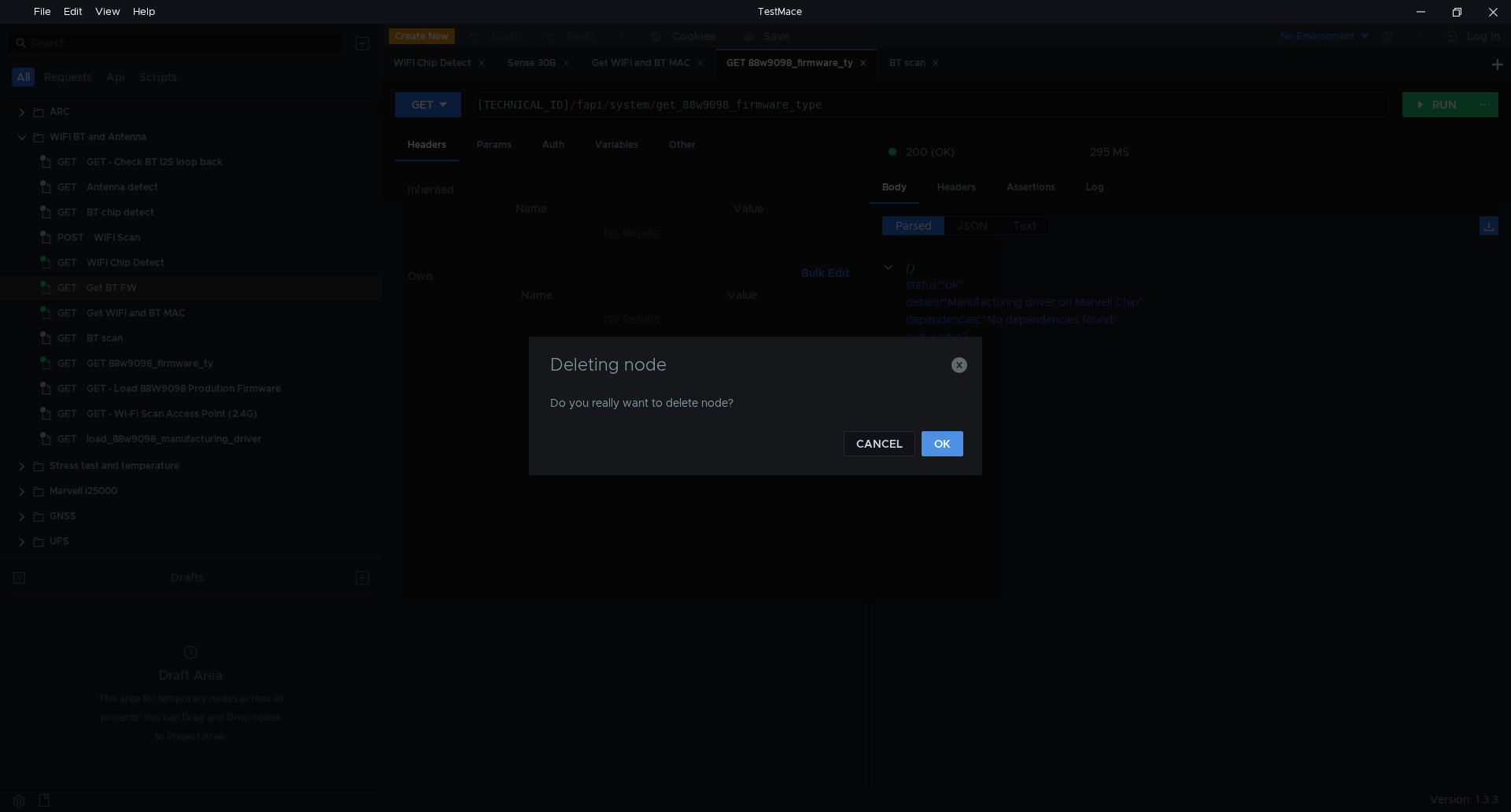
click at [949, 438] on button "OK" at bounding box center [943, 443] width 41 height 25
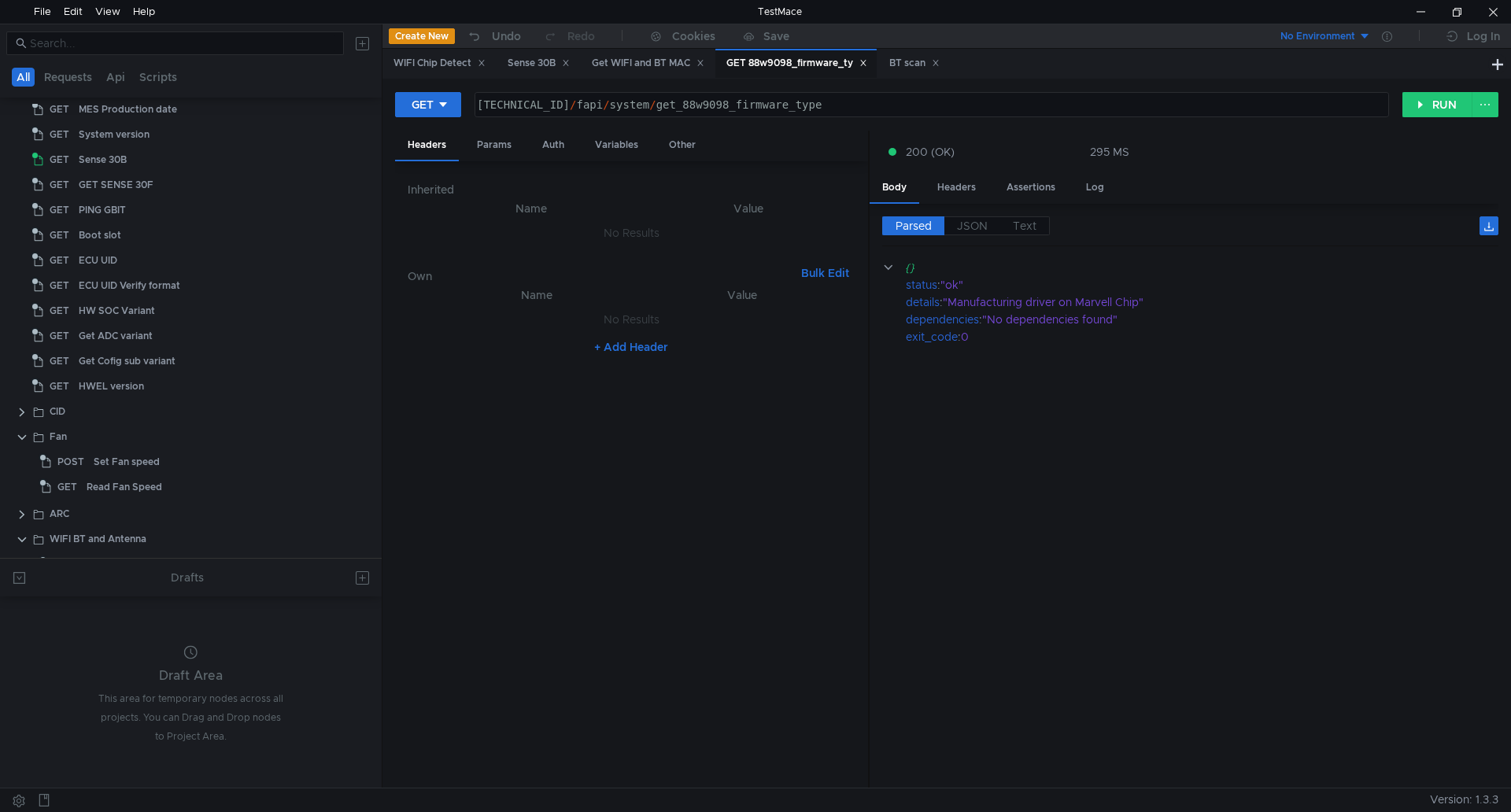
scroll to position [551, 0]
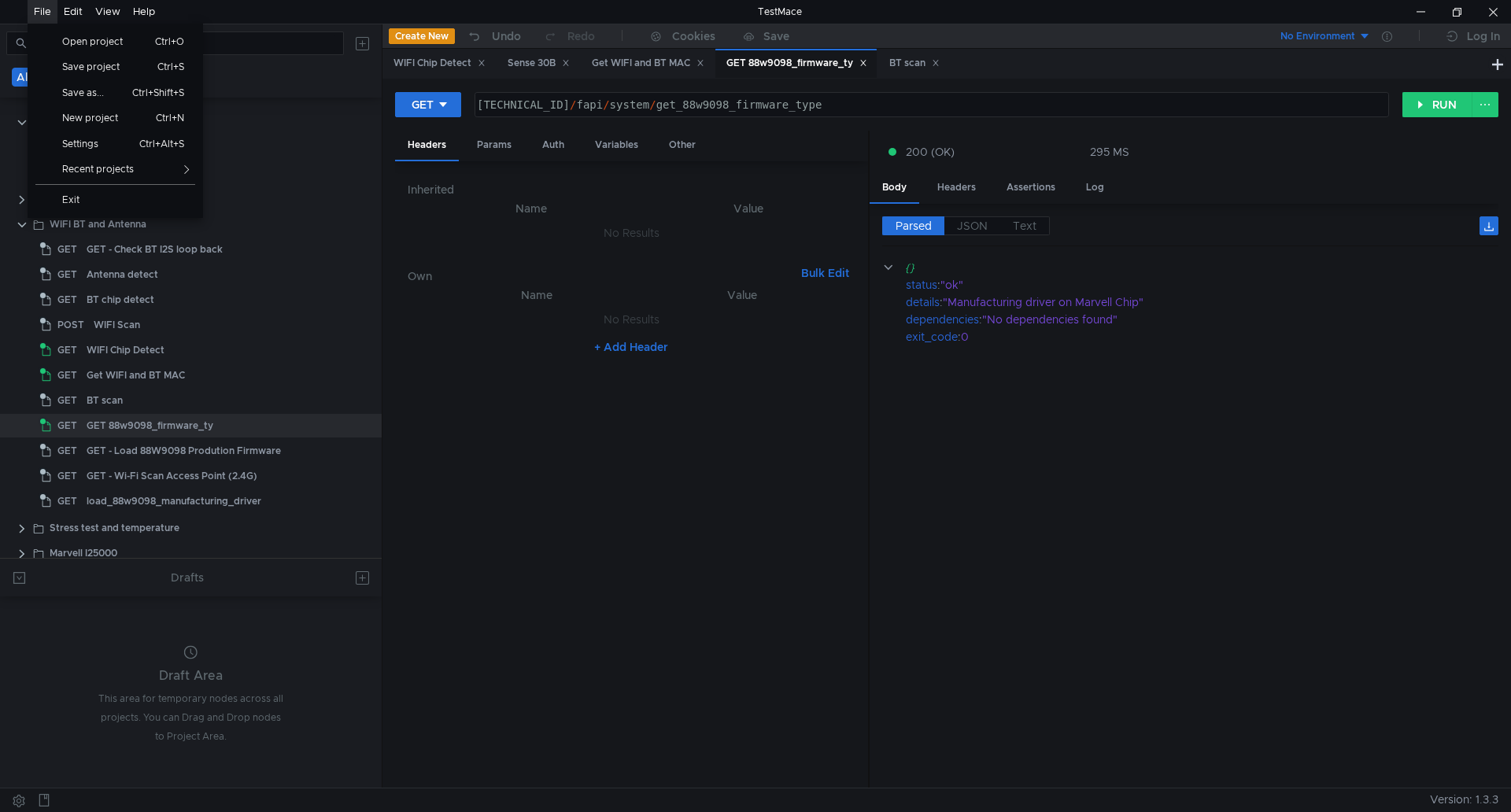
click at [42, 12] on div "File" at bounding box center [42, 11] width 17 height 23
click at [74, 68] on span "Save project" at bounding box center [97, 67] width 89 height 10
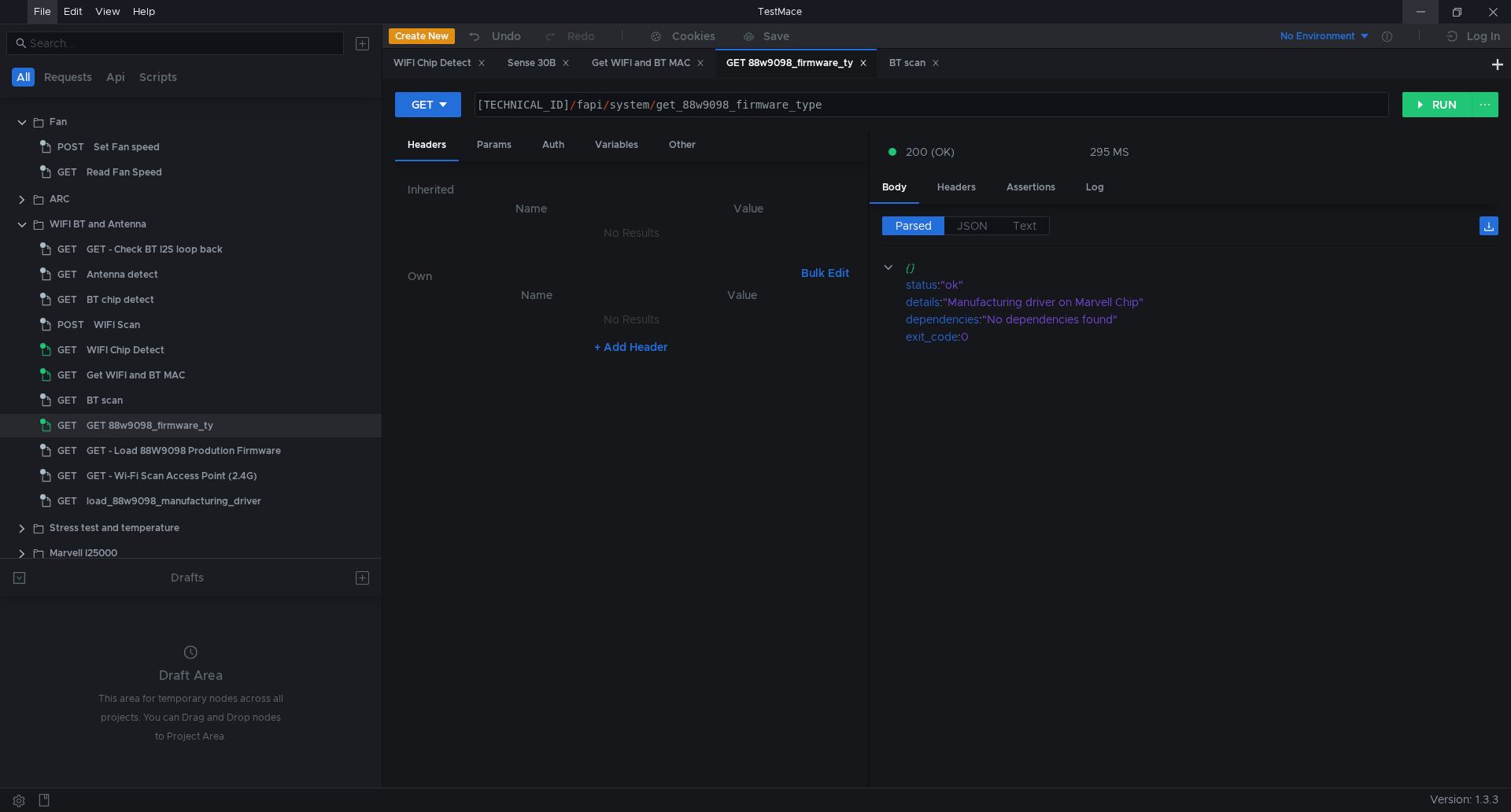
click at [1419, 6] on div at bounding box center [1421, 11] width 36 height 23
